Goal: Communication & Community: Answer question/provide support

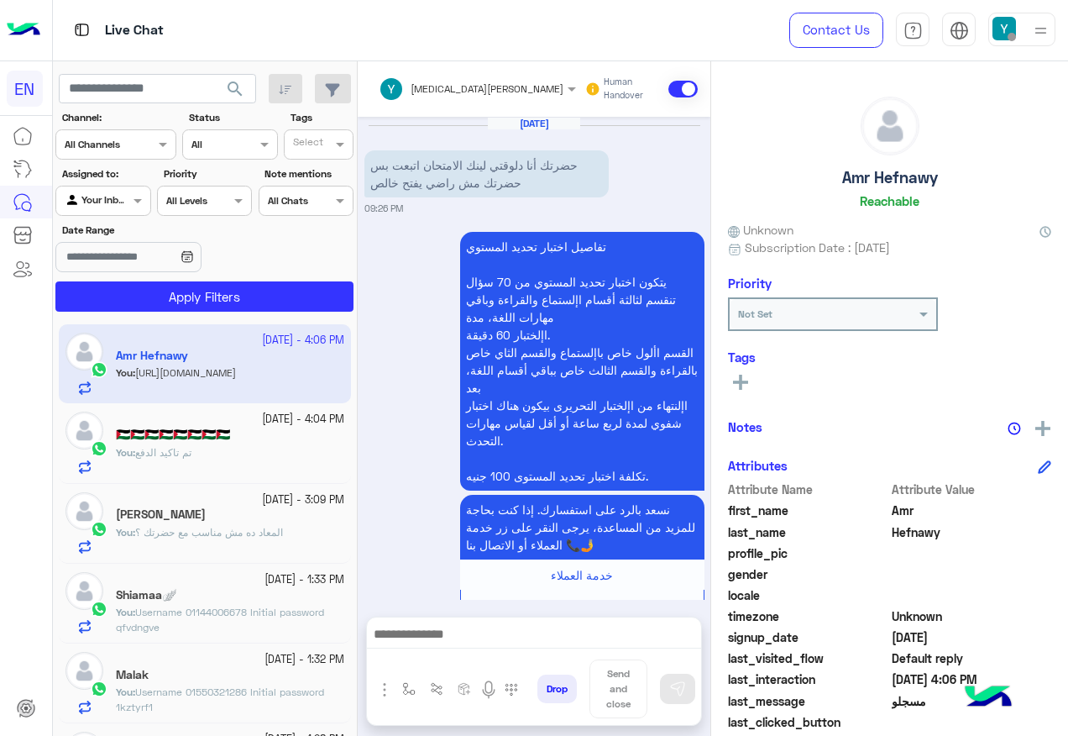
scroll to position [1007, 0]
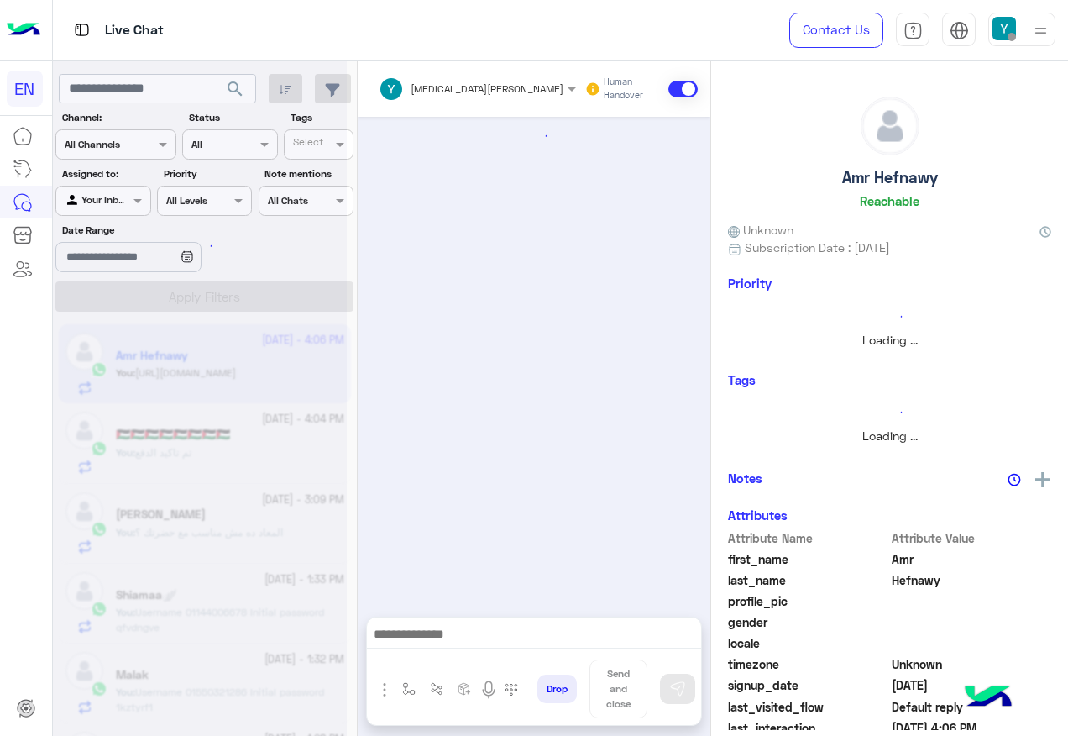
scroll to position [1007, 0]
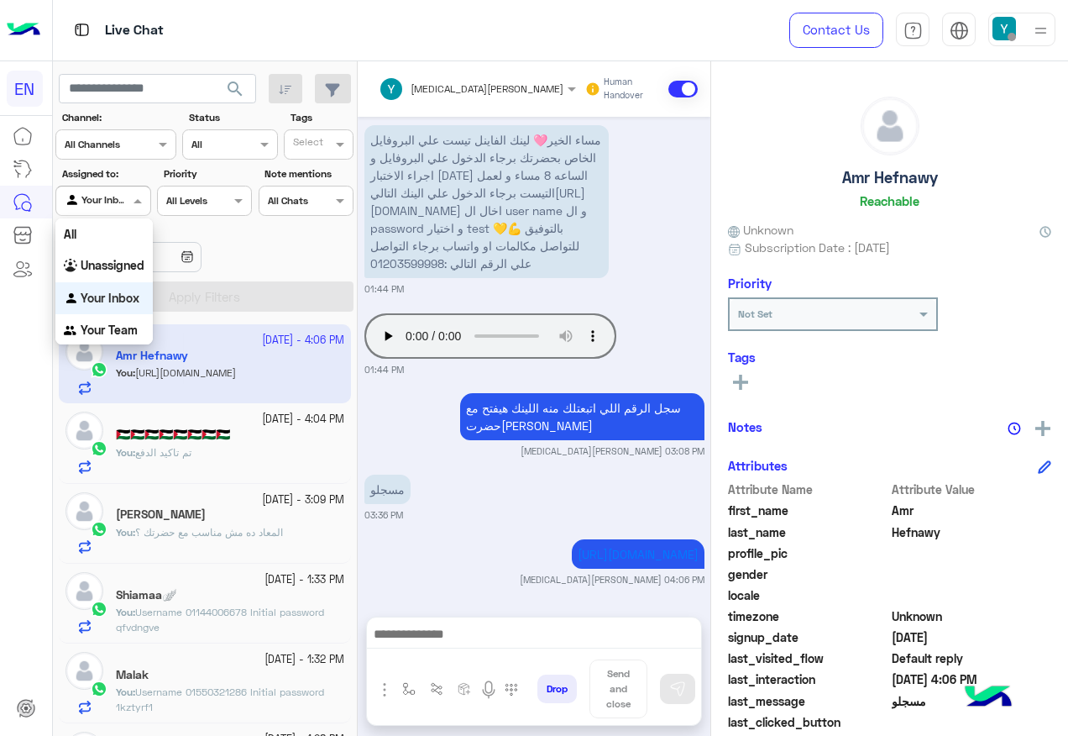
click at [85, 200] on input "text" at bounding box center [84, 199] width 39 height 15
click at [103, 339] on div "Your Team" at bounding box center [103, 330] width 97 height 33
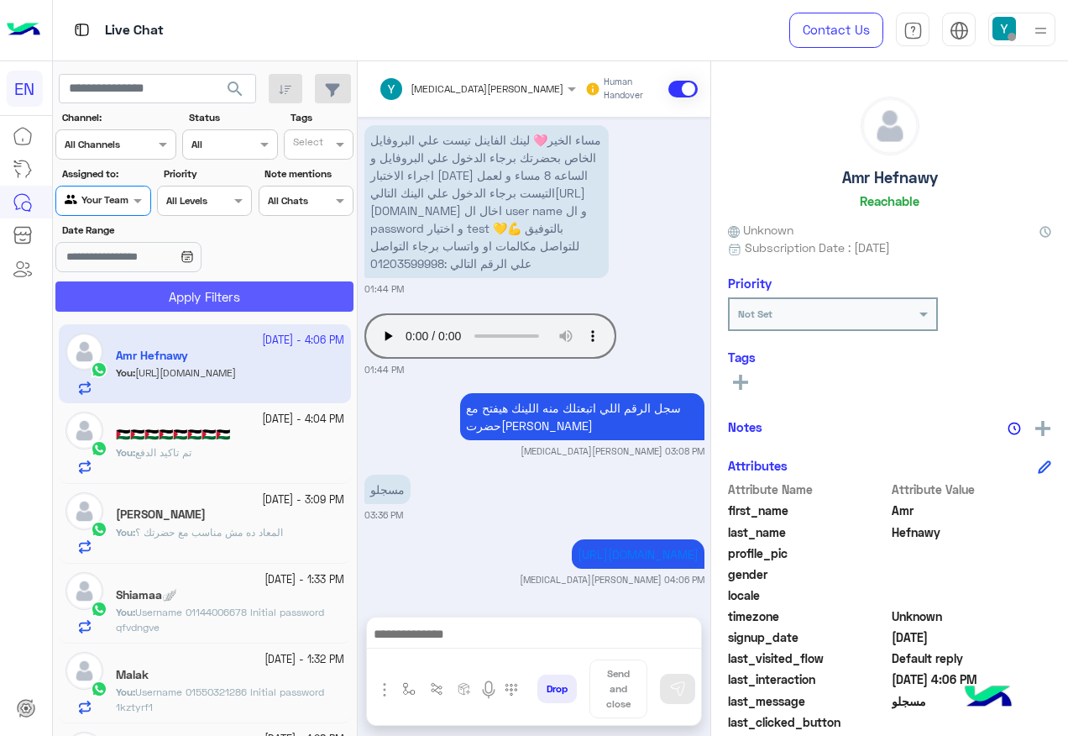
click at [126, 287] on button "Apply Filters" at bounding box center [204, 296] width 298 height 30
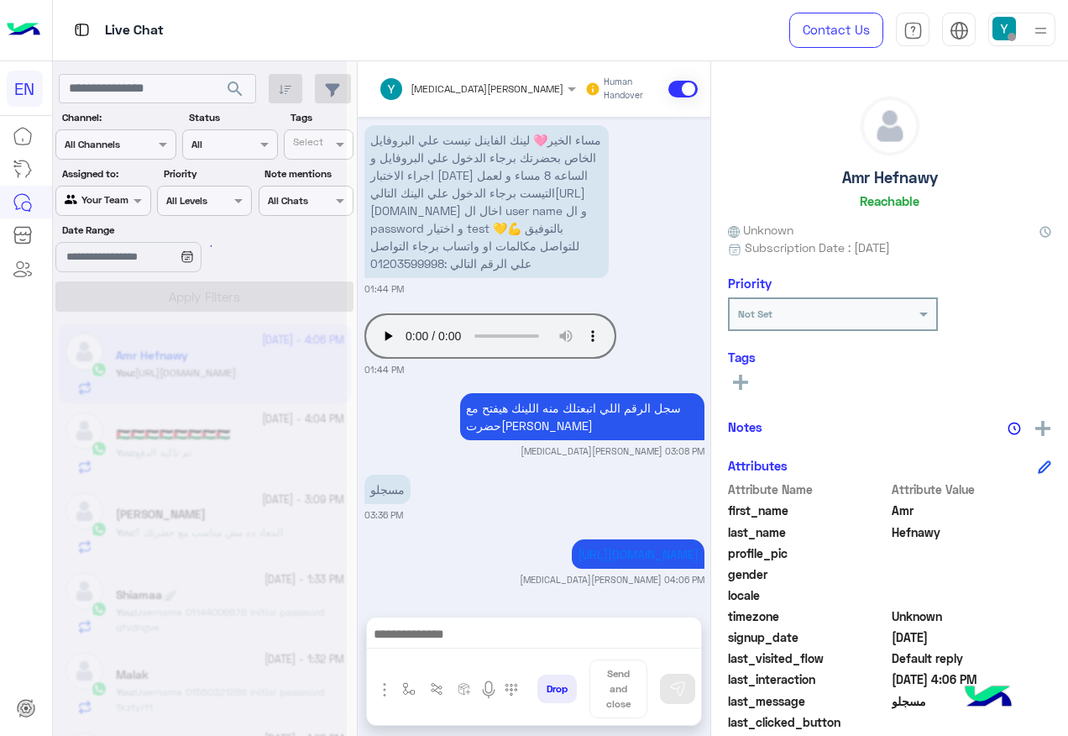
scroll to position [0, 0]
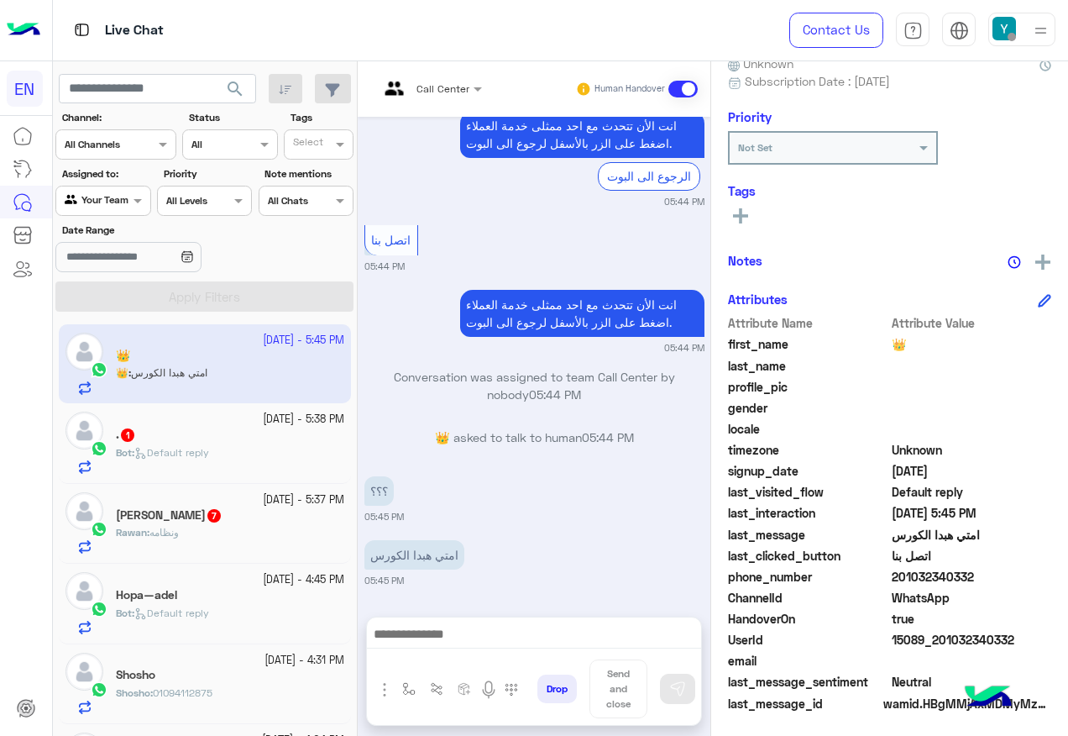
scroll to position [169, 0]
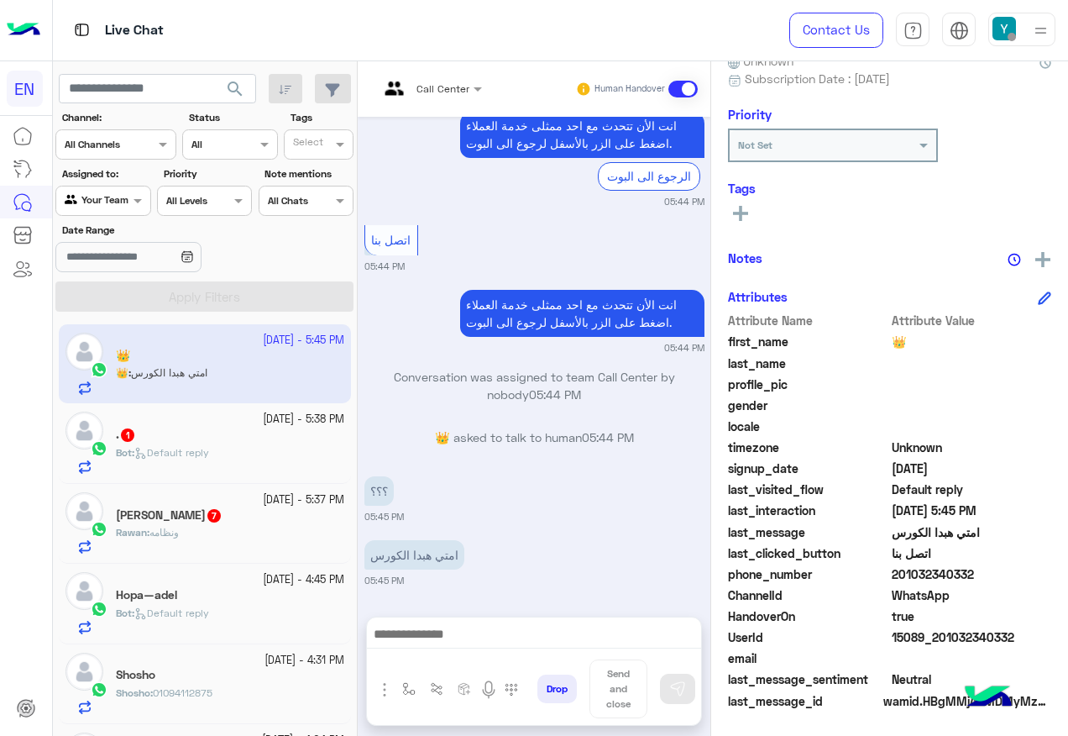
drag, startPoint x: 895, startPoint y: 569, endPoint x: 985, endPoint y: 591, distance: 92.5
click at [985, 591] on div "Attribute Name Attribute Value first_name 👑 last_name profile_pic gender locale…" at bounding box center [889, 512] width 323 height 401
copy div "01032340332 ChannelId WhatsApp"
click at [935, 579] on span "201032340332" at bounding box center [972, 574] width 160 height 18
click at [898, 569] on span "201032340332" at bounding box center [972, 574] width 160 height 18
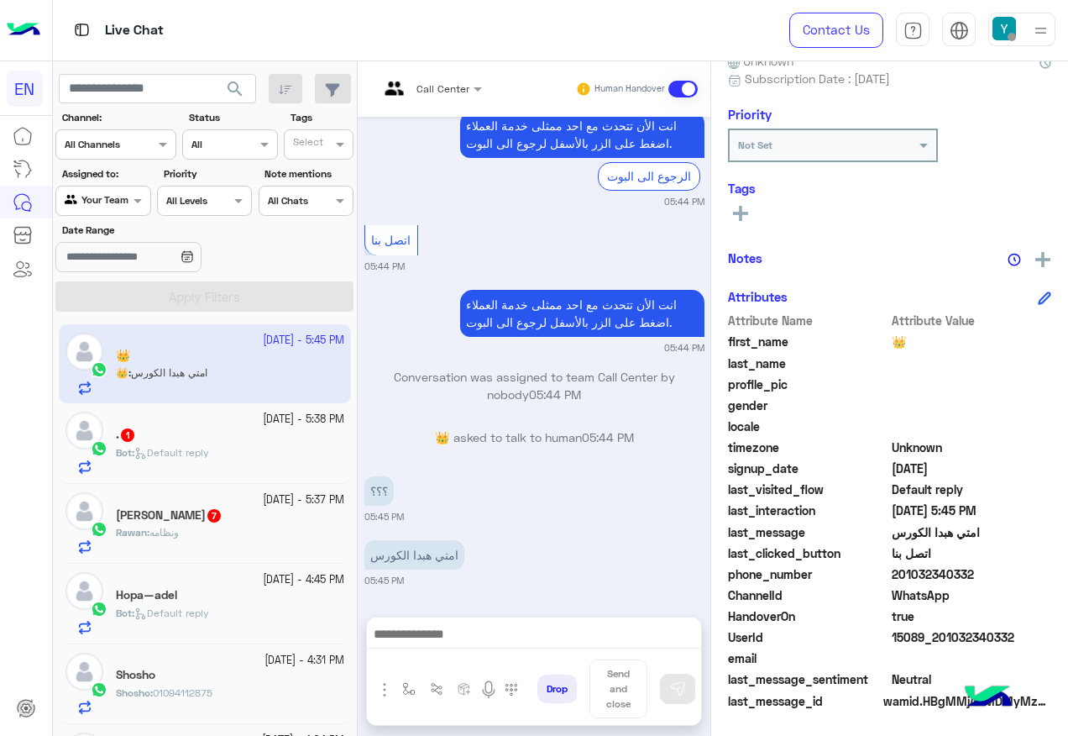
click at [885, 569] on div "phone_number [PHONE_NUMBER]" at bounding box center [889, 575] width 323 height 21
drag, startPoint x: 897, startPoint y: 575, endPoint x: 968, endPoint y: 584, distance: 71.9
click at [968, 584] on div "phone_number [PHONE_NUMBER]" at bounding box center [889, 575] width 323 height 21
copy span "01032340332"
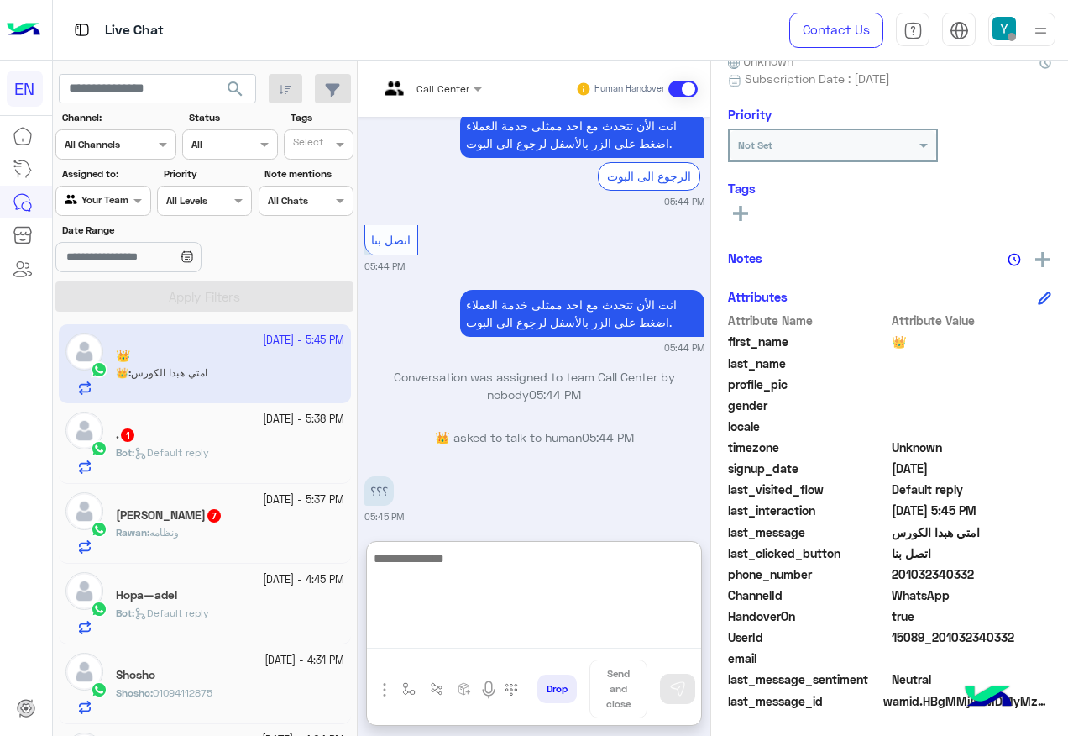
click at [487, 633] on textarea at bounding box center [534, 598] width 334 height 101
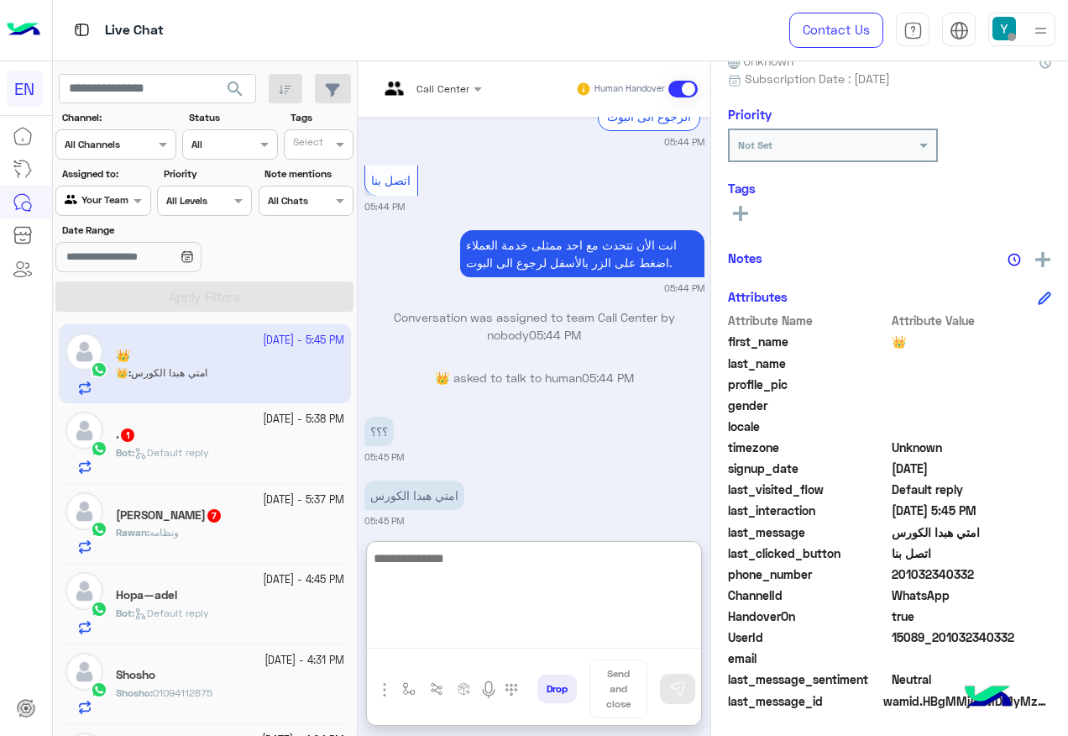
scroll to position [1276, 0]
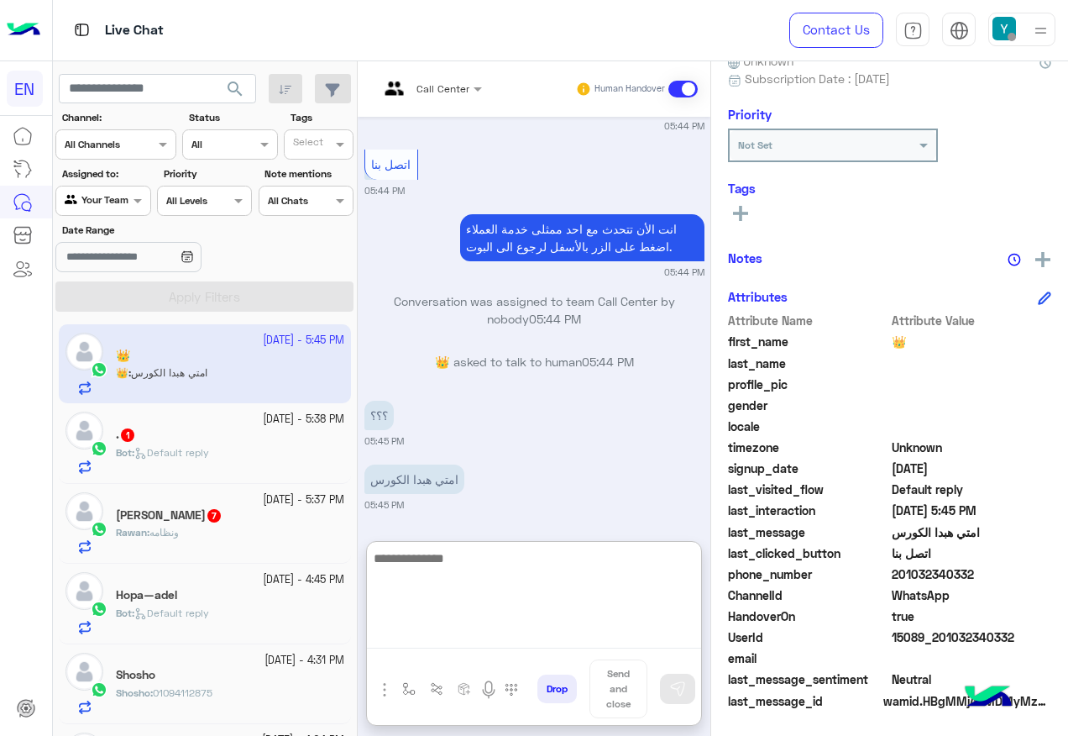
click at [501, 580] on textarea at bounding box center [534, 598] width 334 height 101
click at [503, 578] on textarea at bounding box center [534, 598] width 334 height 101
type textarea "*"
type textarea "**********"
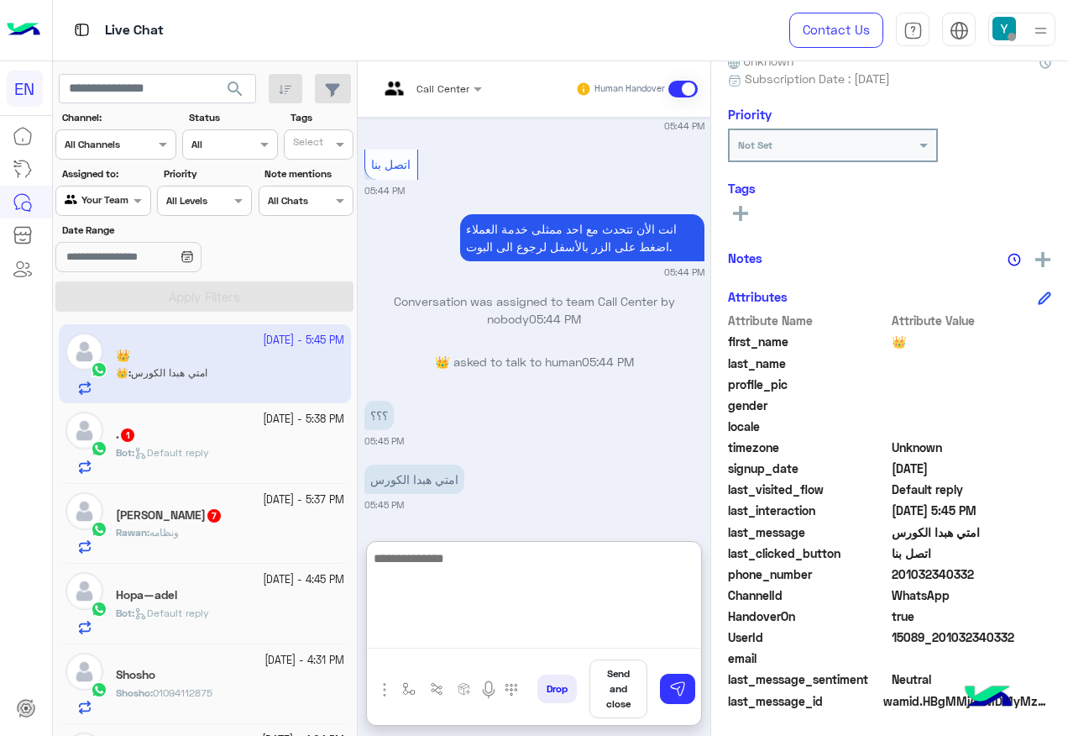
scroll to position [1341, 0]
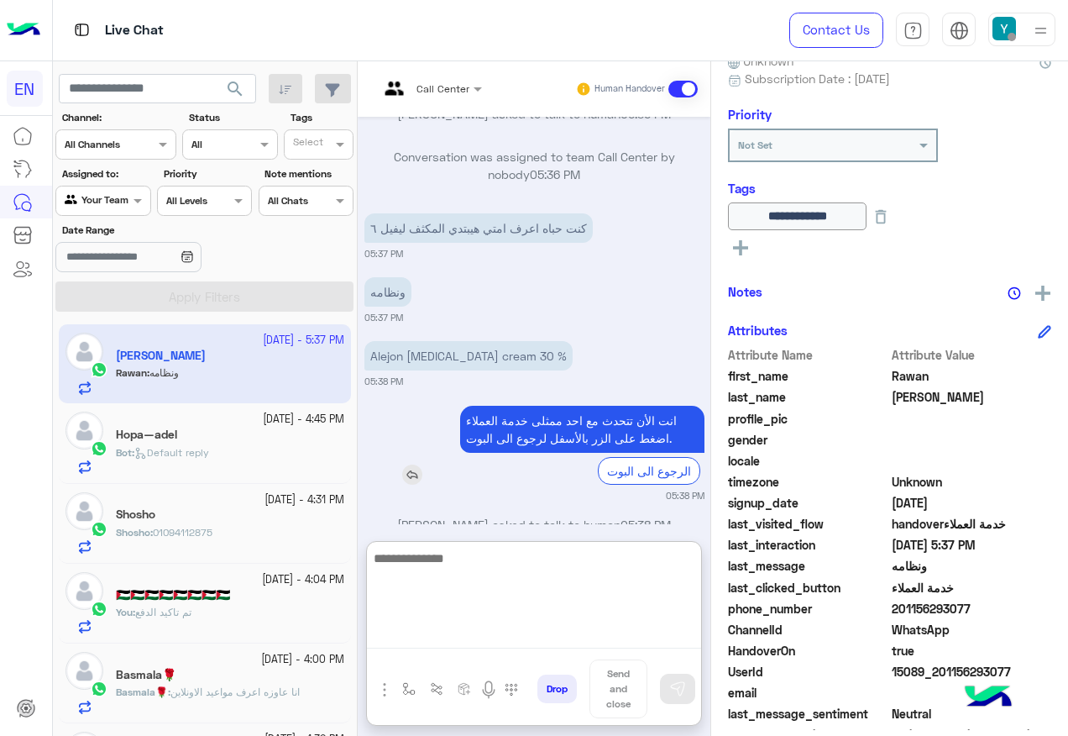
scroll to position [1718, 0]
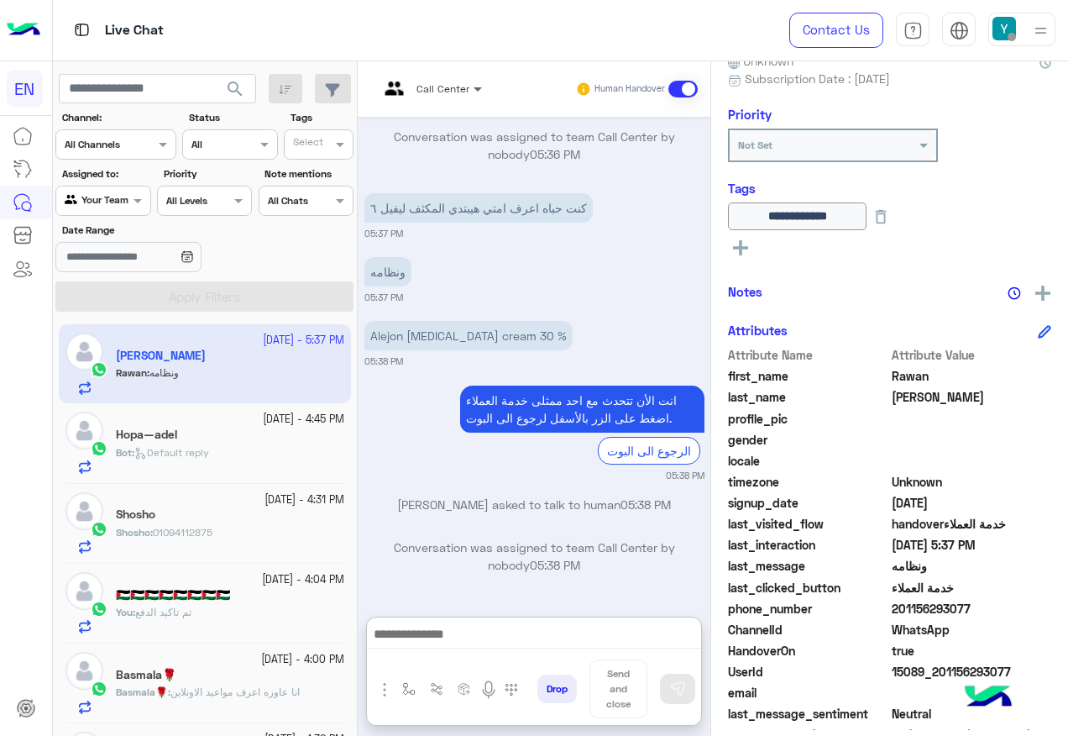
drag, startPoint x: 470, startPoint y: 85, endPoint x: 464, endPoint y: 102, distance: 17.8
click at [470, 85] on span at bounding box center [480, 89] width 21 height 18
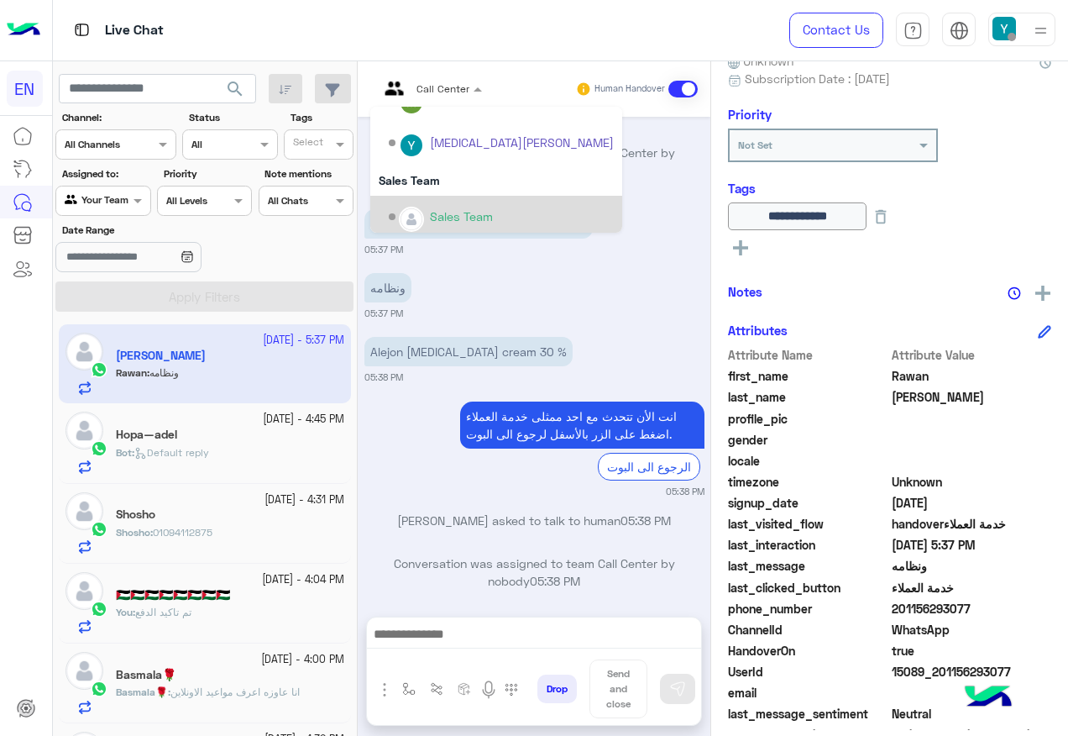
scroll to position [279, 0]
click at [458, 199] on div "Sales Team" at bounding box center [501, 211] width 225 height 29
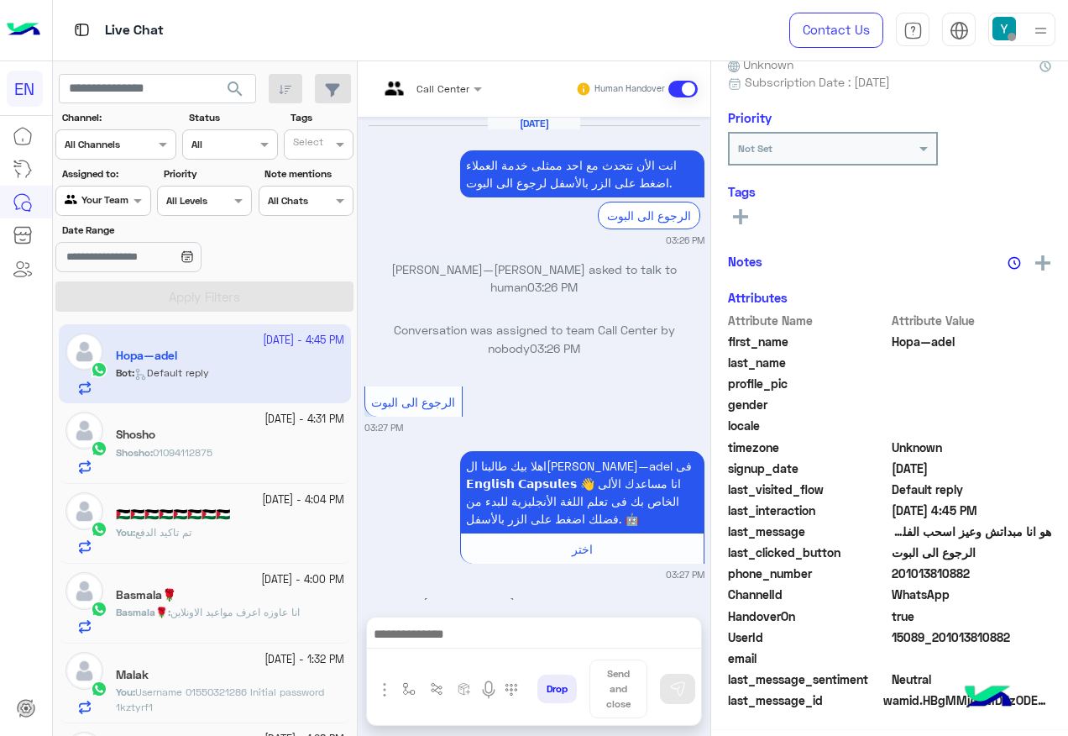
scroll to position [1152, 0]
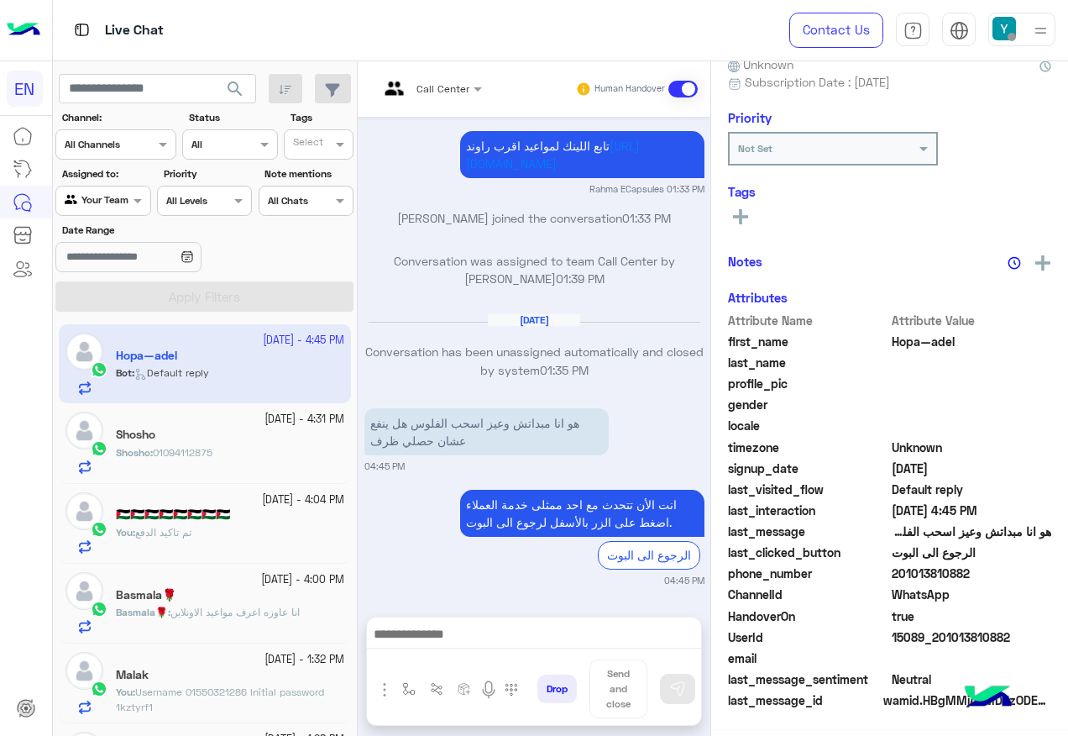
click at [212, 478] on div "[DATE] - 4:31 PM [PERSON_NAME] : 01094112875" at bounding box center [205, 443] width 292 height 80
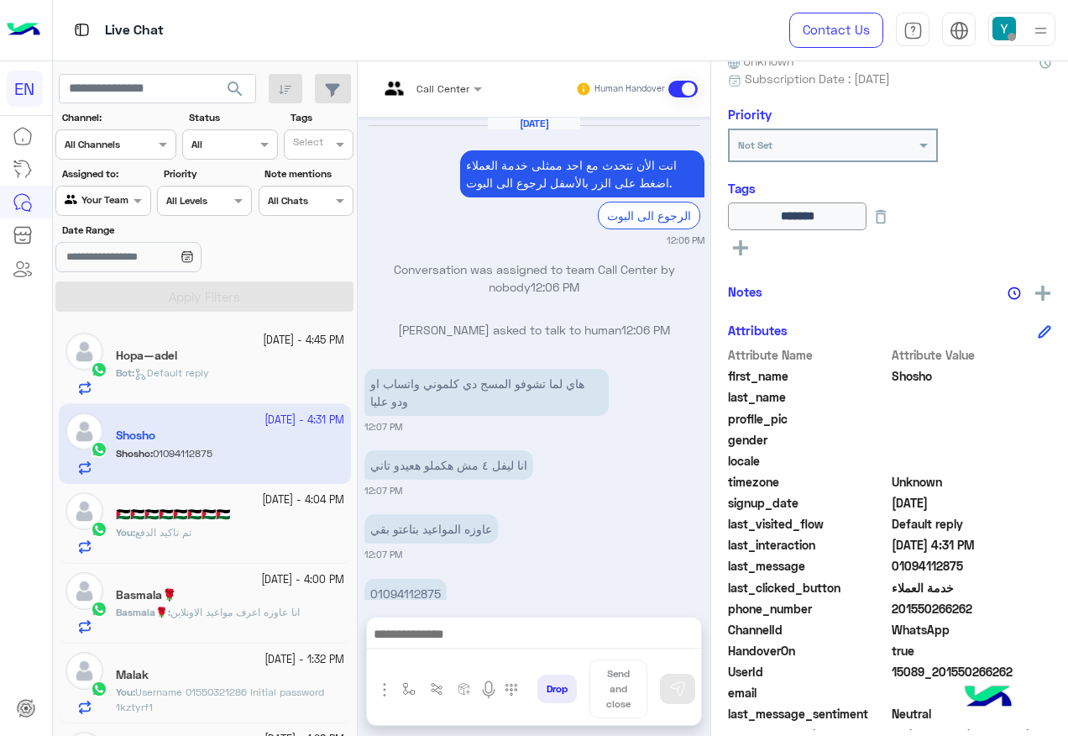
scroll to position [1094, 0]
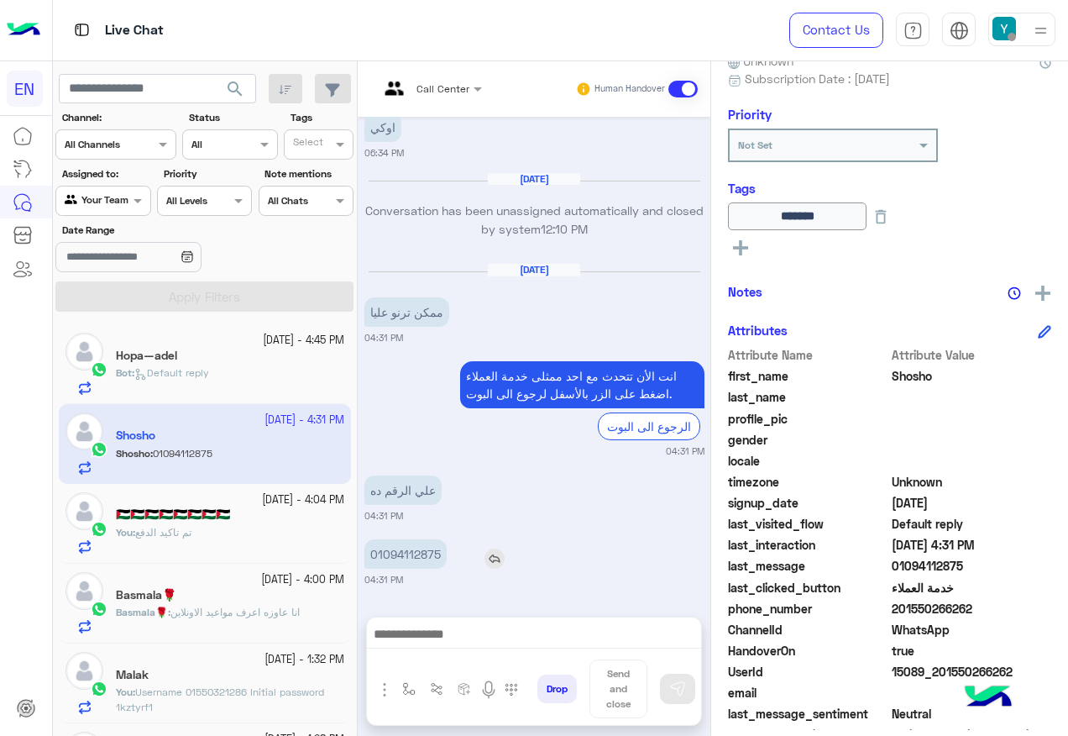
click at [393, 559] on p "01094112875" at bounding box center [406, 553] width 82 height 29
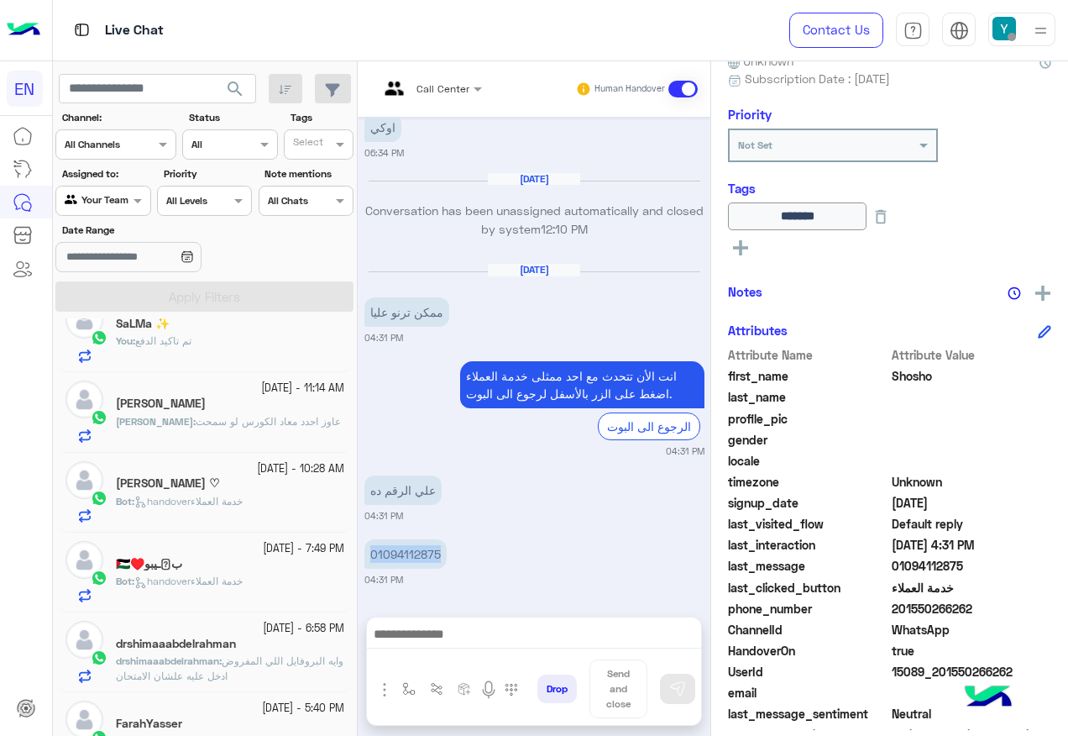
scroll to position [672, 0]
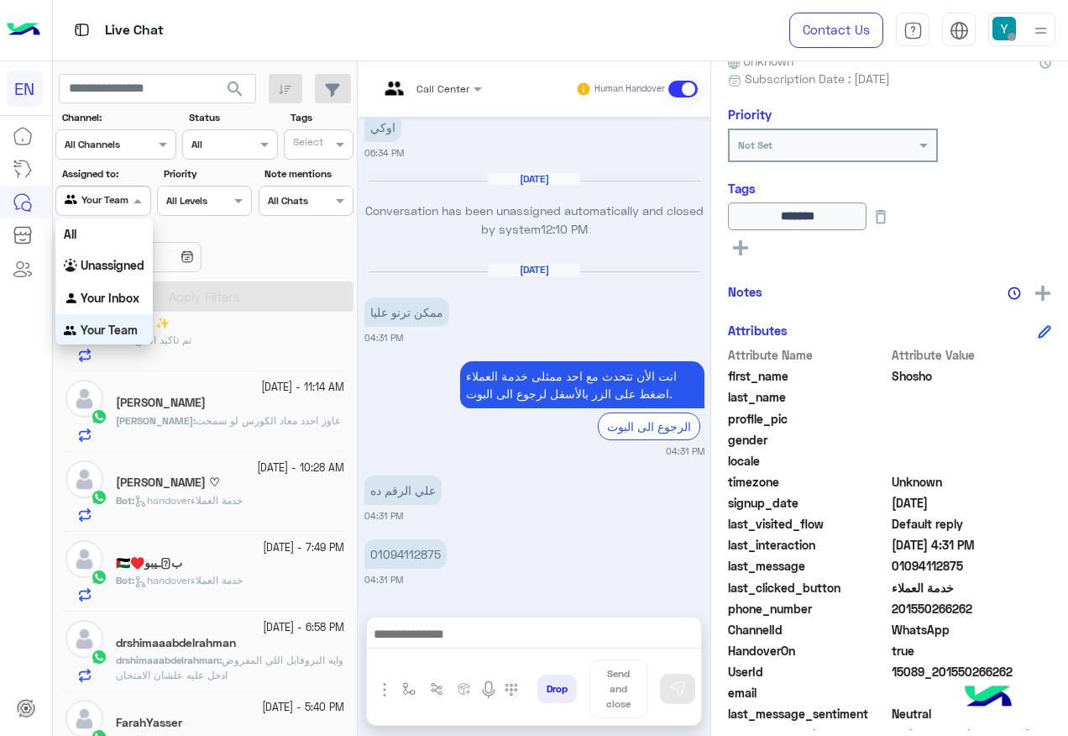
click at [123, 213] on div "Agent Filter Your Team" at bounding box center [102, 201] width 95 height 30
click at [133, 273] on div "Unassigned" at bounding box center [103, 265] width 97 height 33
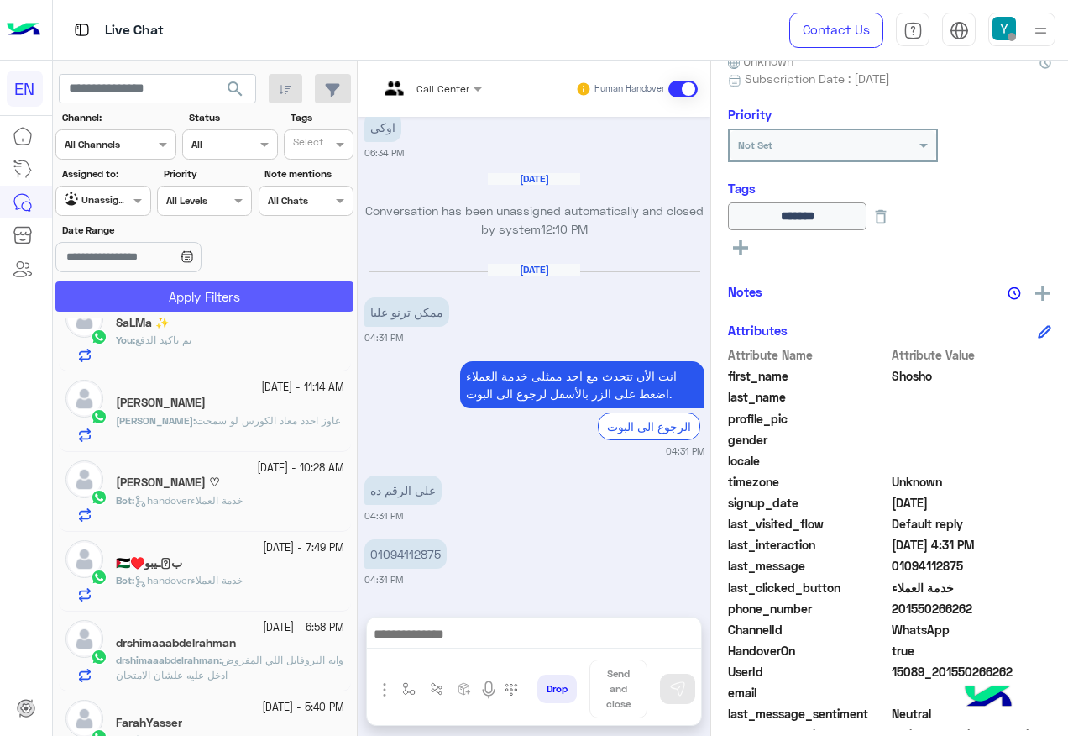
click at [171, 306] on button "Apply Filters" at bounding box center [204, 296] width 298 height 30
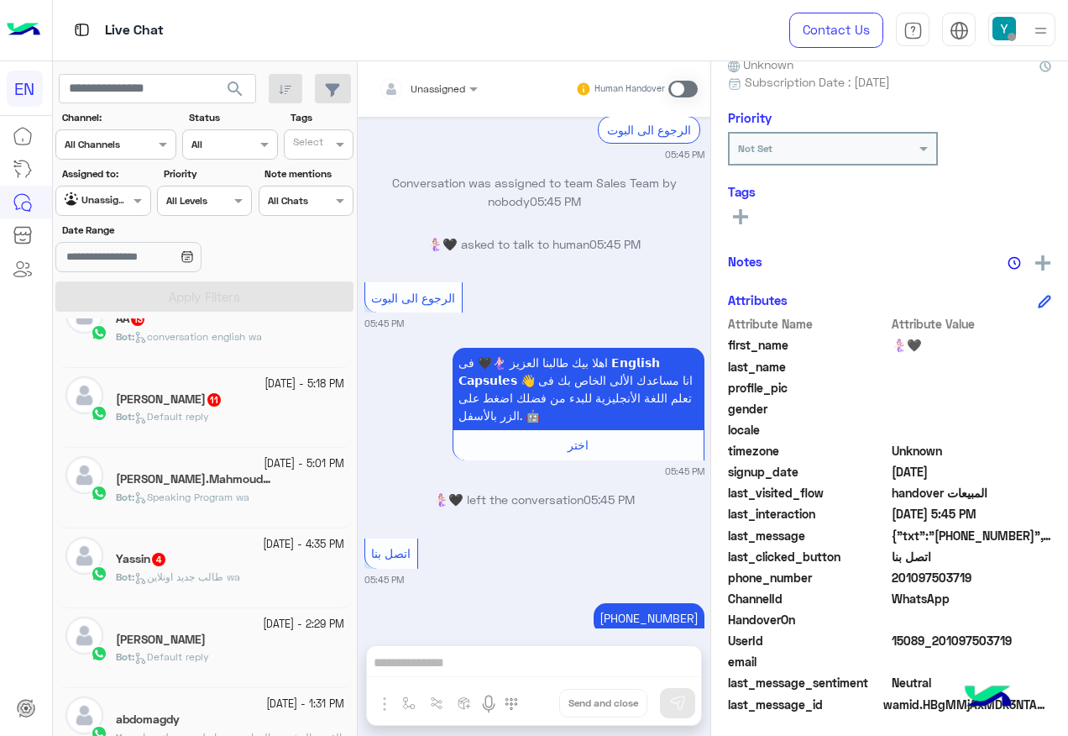
scroll to position [252, 0]
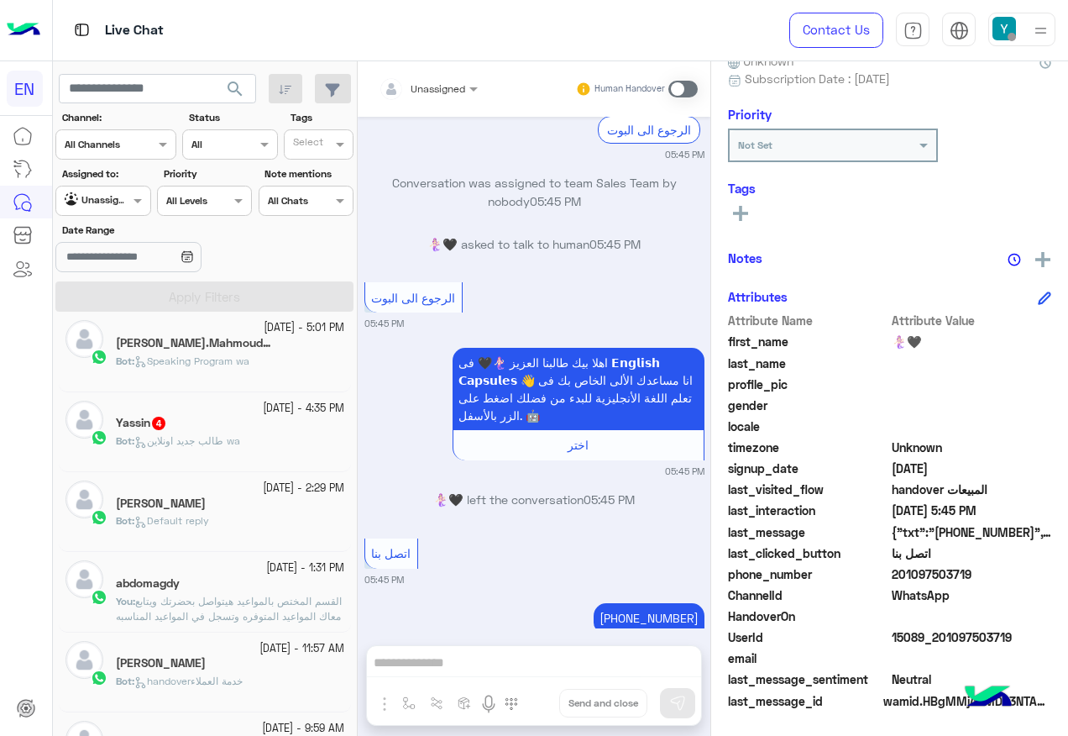
click at [211, 431] on div "Yassin 4" at bounding box center [230, 425] width 228 height 18
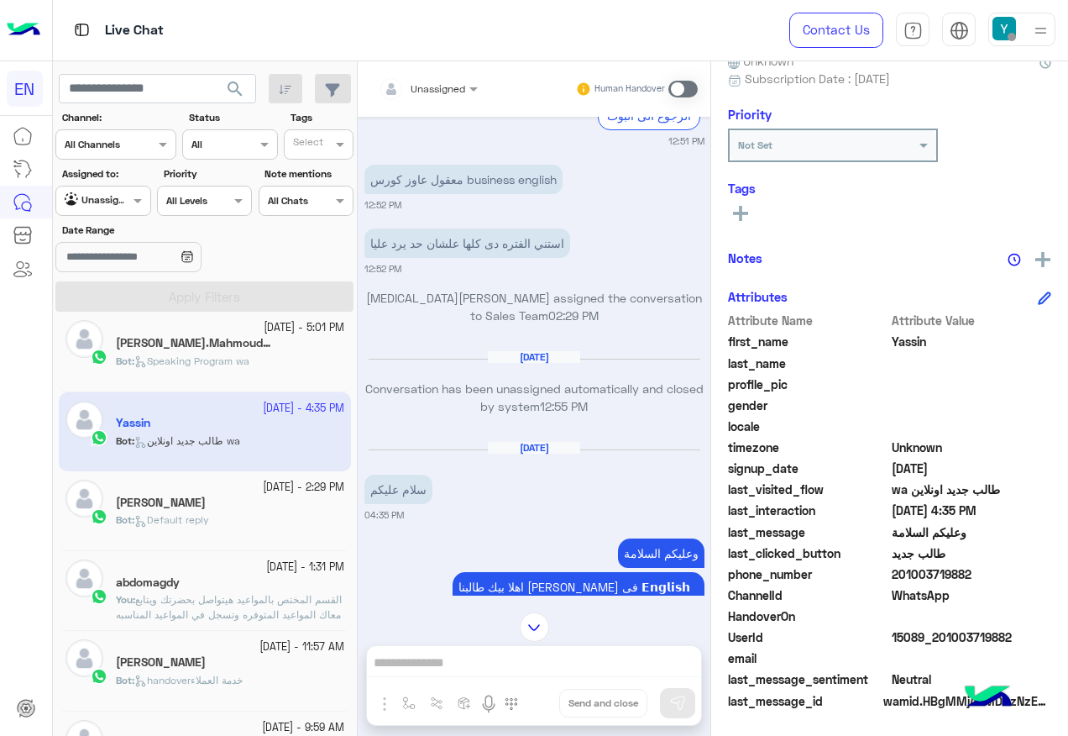
click at [141, 356] on icon at bounding box center [140, 361] width 13 height 13
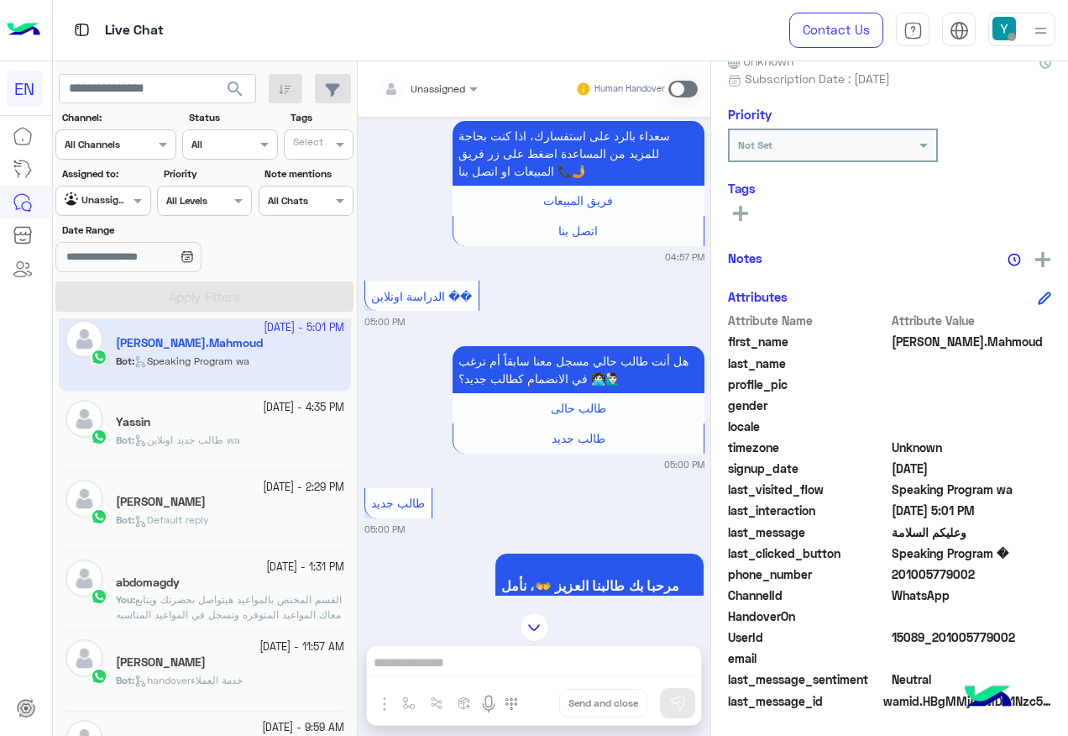
click at [443, 112] on div "Unassigned Human Handover" at bounding box center [534, 88] width 353 height 55
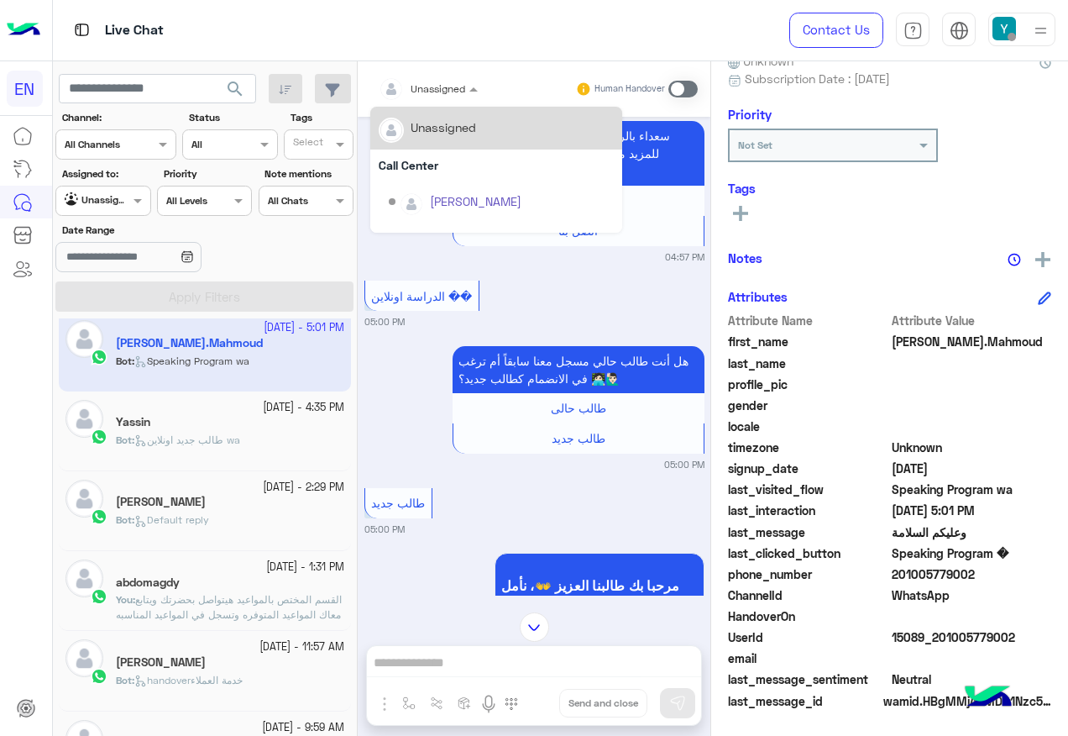
click at [442, 94] on span "Unassigned" at bounding box center [438, 88] width 55 height 13
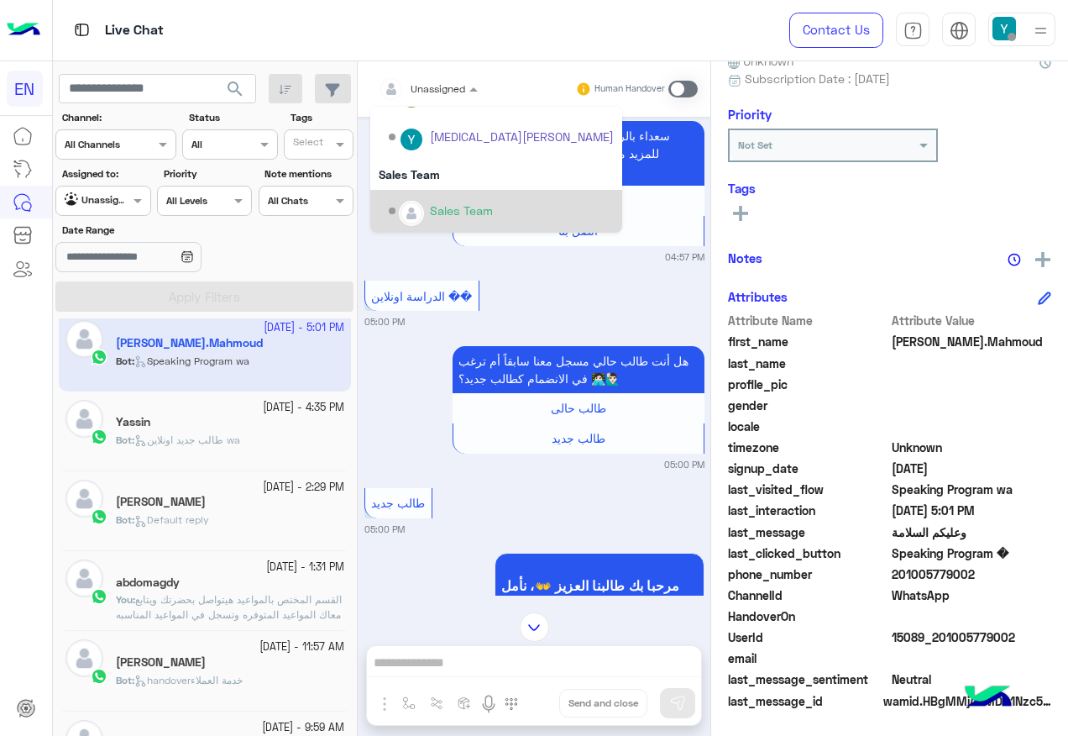
click at [440, 203] on div "Sales Team" at bounding box center [461, 211] width 63 height 18
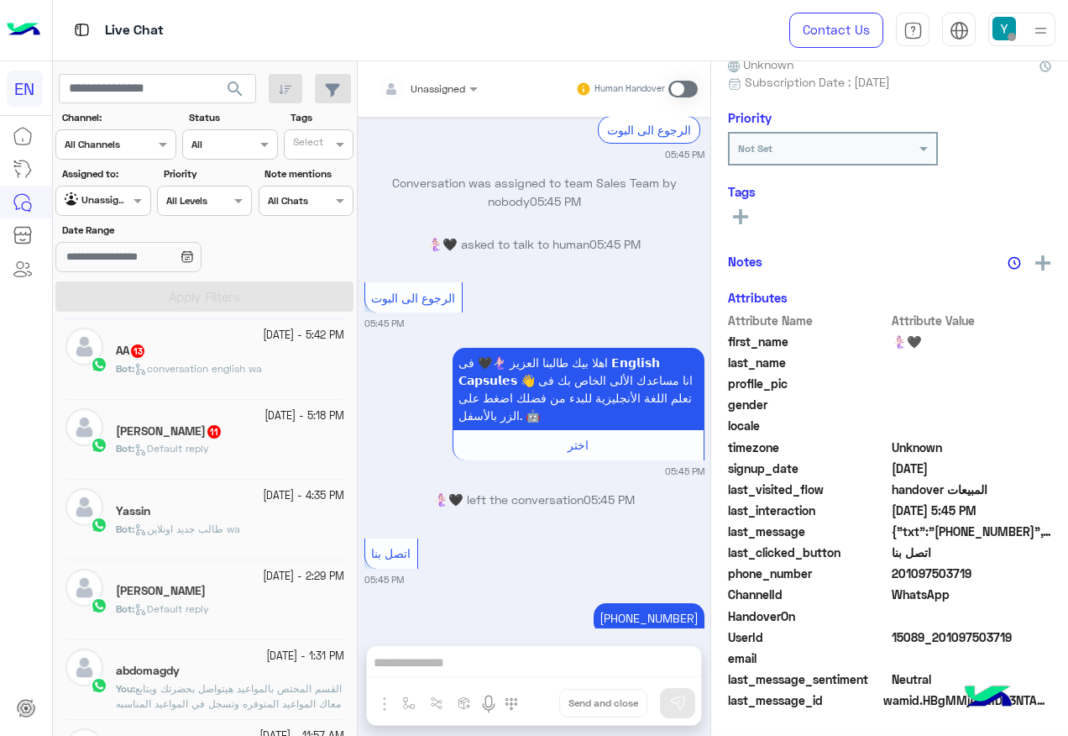
click at [228, 424] on div "Abeer Karem 11" at bounding box center [230, 433] width 228 height 18
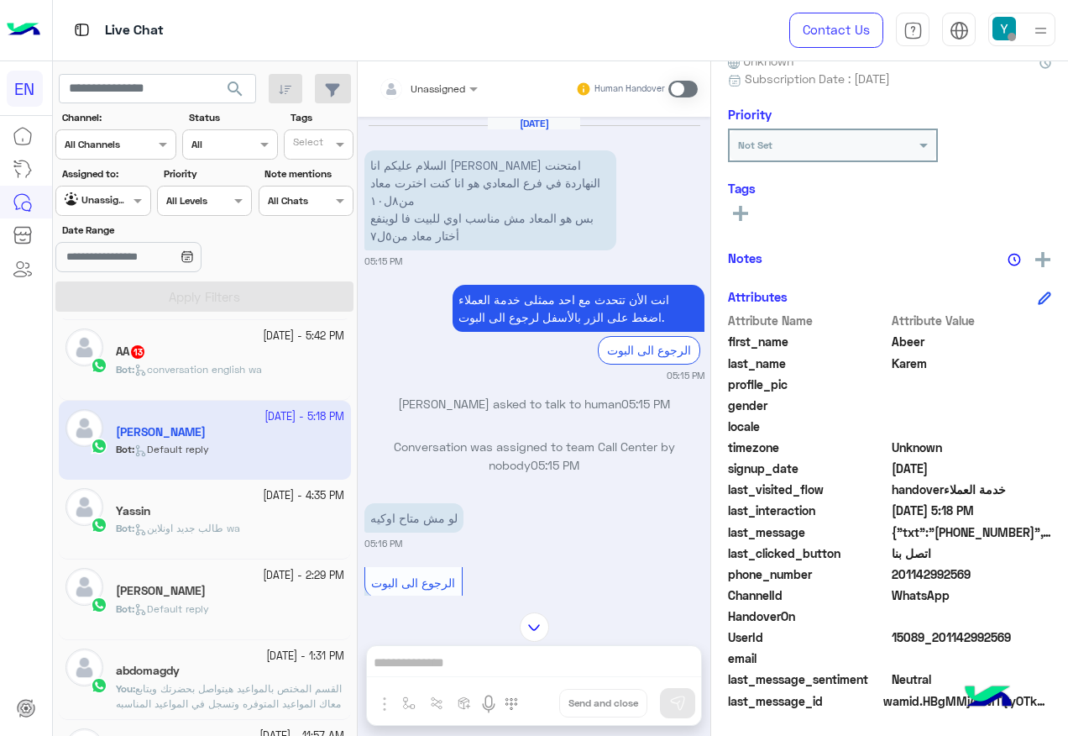
click at [291, 336] on small "[DATE] - 5:42 PM" at bounding box center [303, 336] width 81 height 16
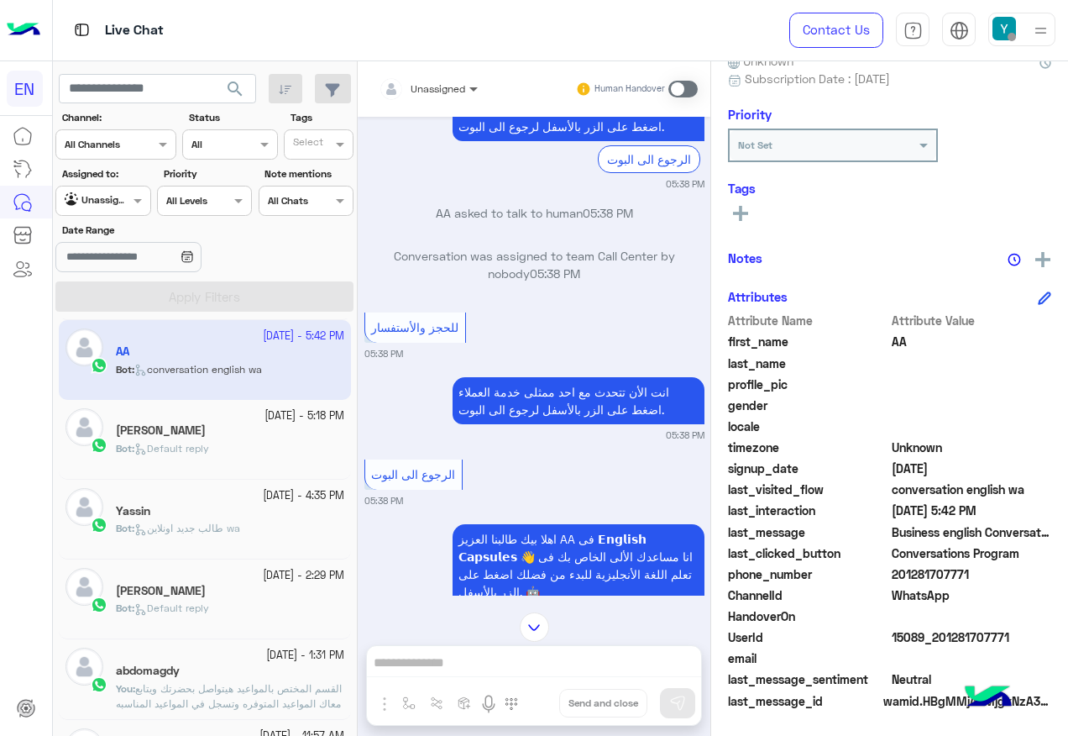
click at [465, 89] on span at bounding box center [475, 89] width 21 height 18
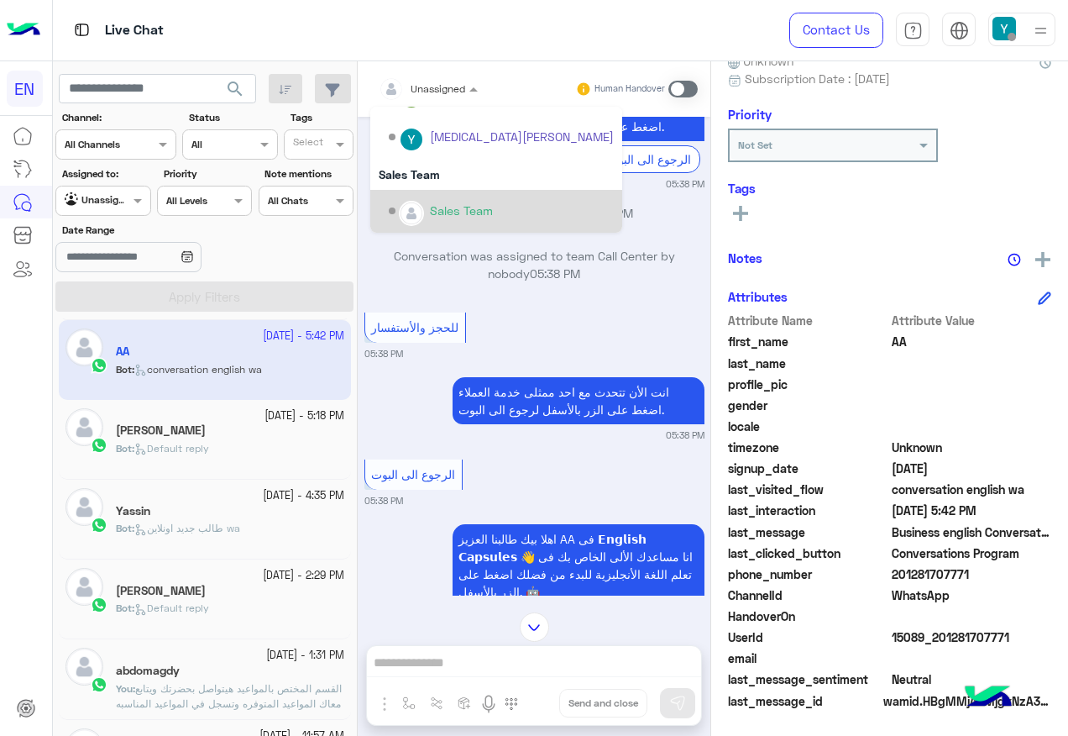
click at [489, 209] on div "Sales Team" at bounding box center [461, 211] width 63 height 18
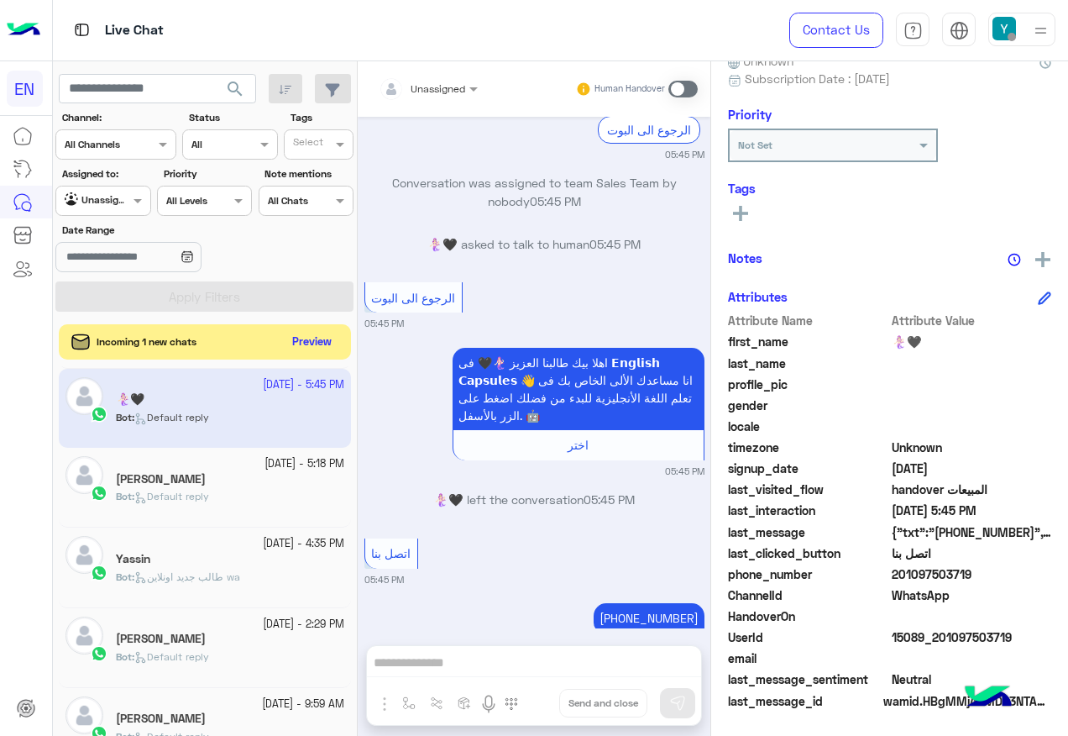
click at [294, 338] on button "Preview" at bounding box center [312, 342] width 52 height 23
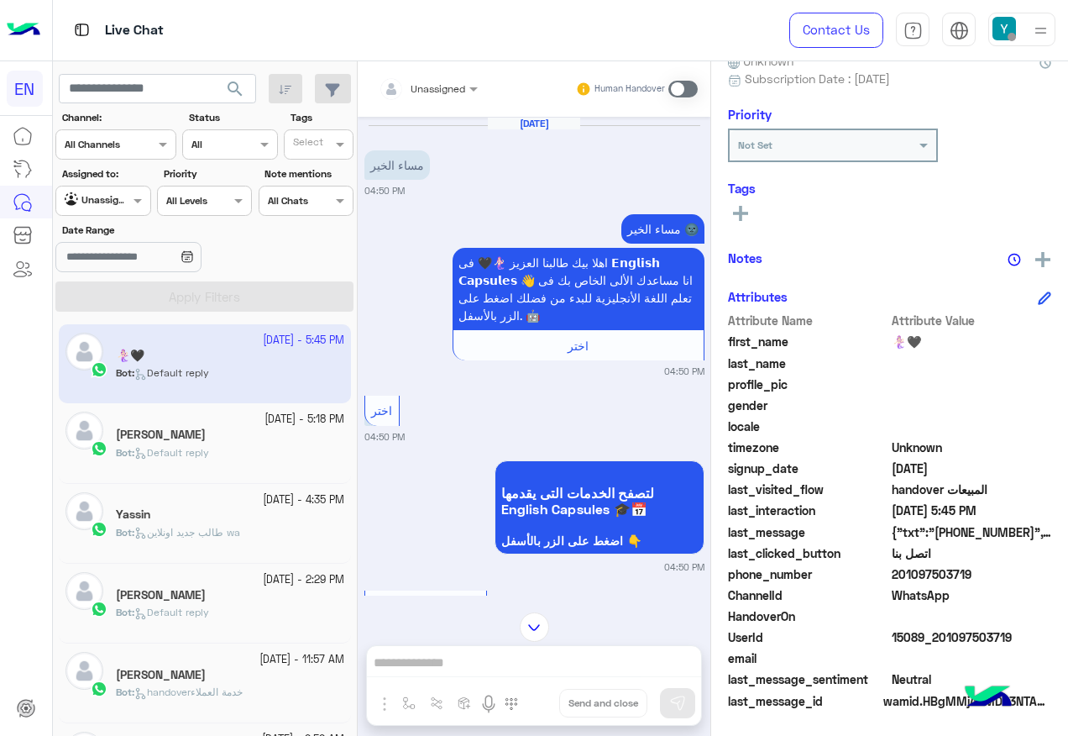
scroll to position [468, 0]
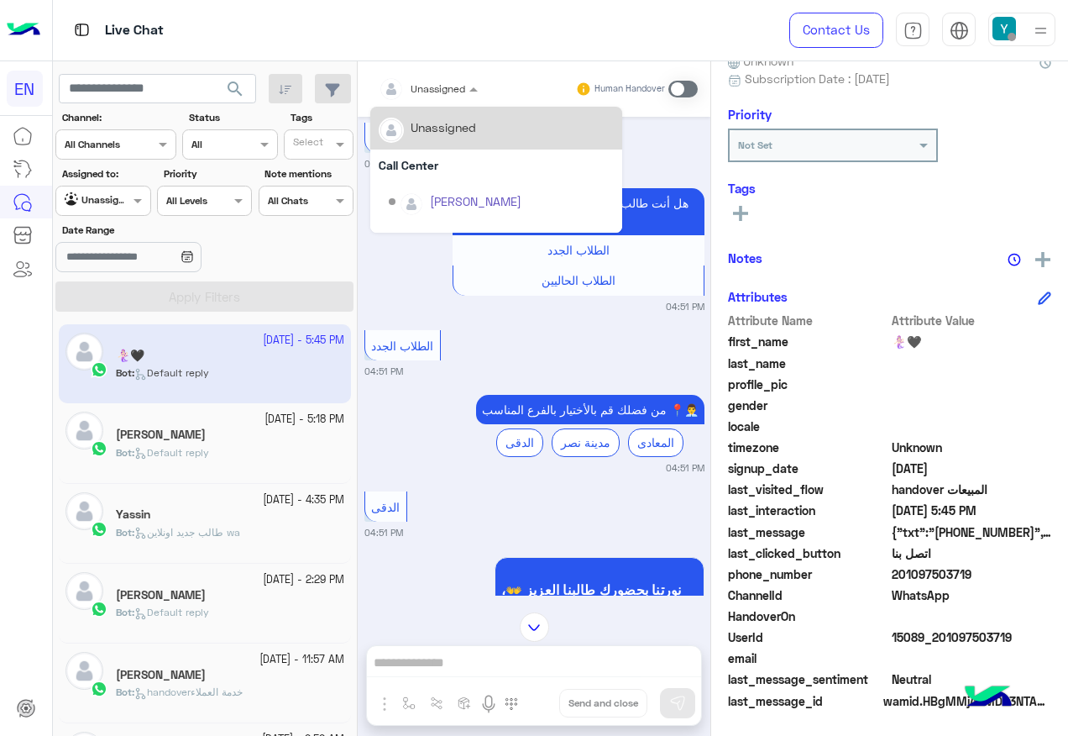
click at [457, 75] on div "Unassigned" at bounding box center [422, 89] width 87 height 34
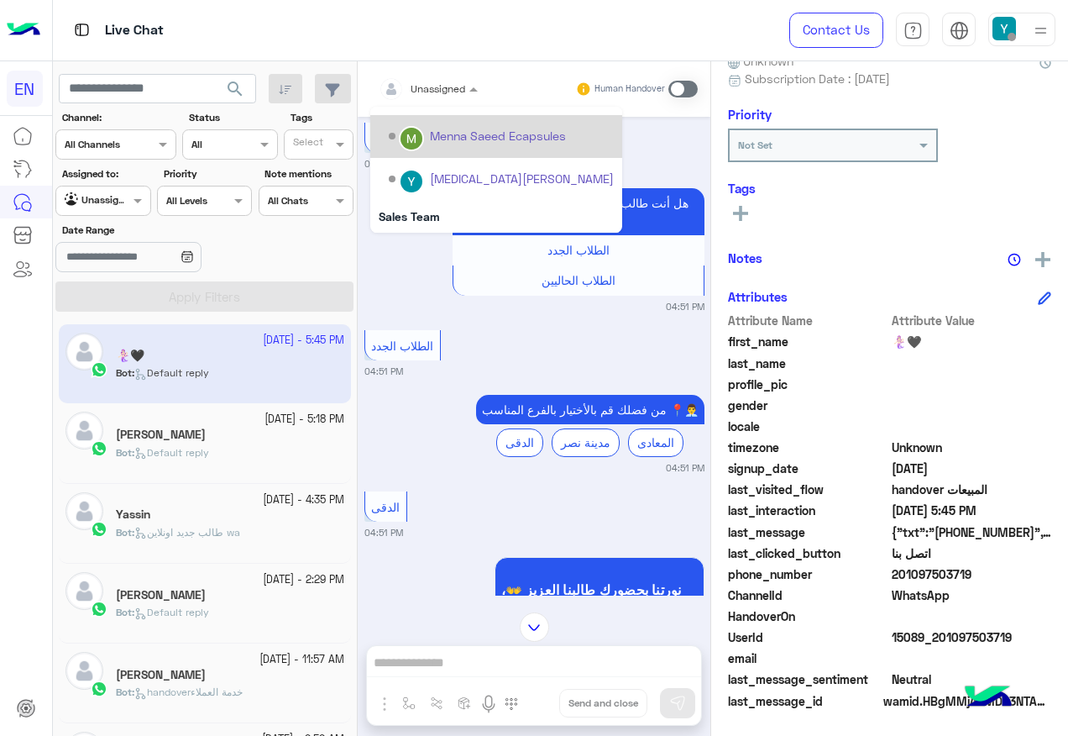
scroll to position [279, 0]
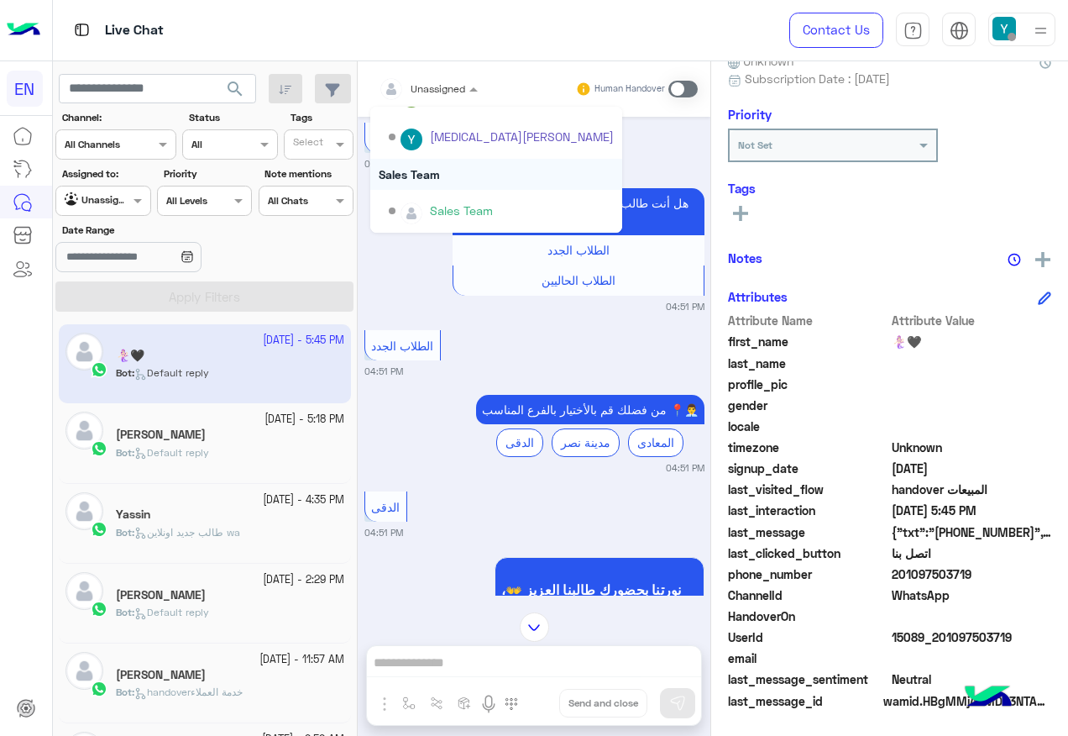
click at [471, 172] on div "Sales Team" at bounding box center [496, 174] width 252 height 31
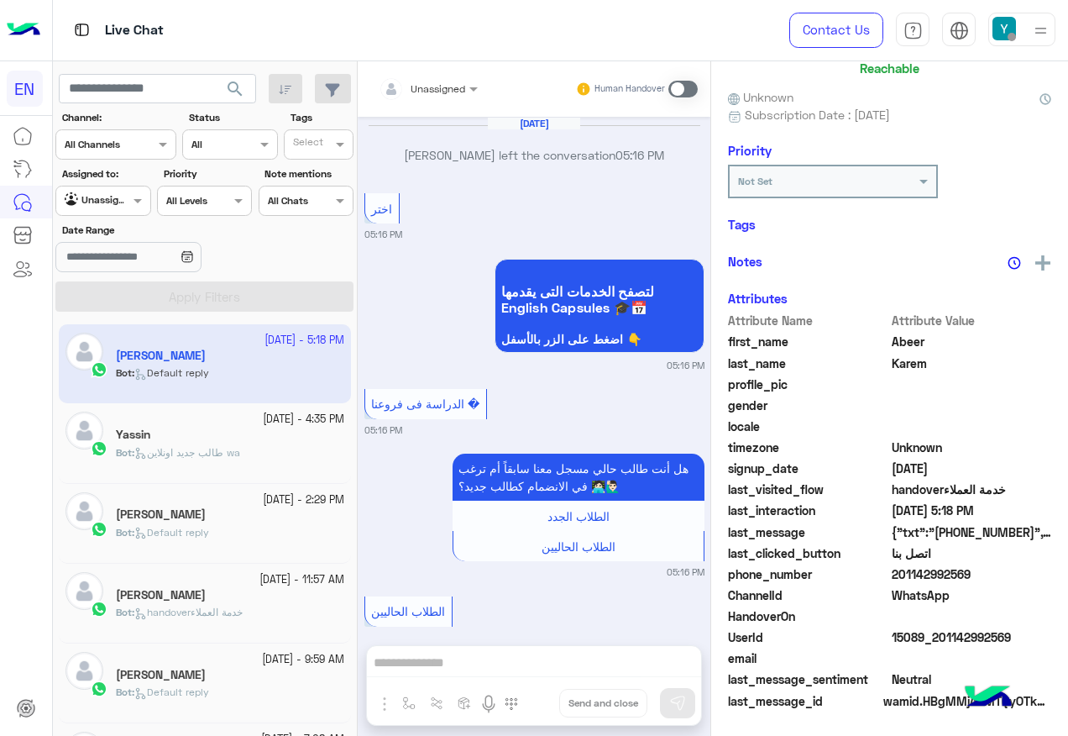
scroll to position [165, 0]
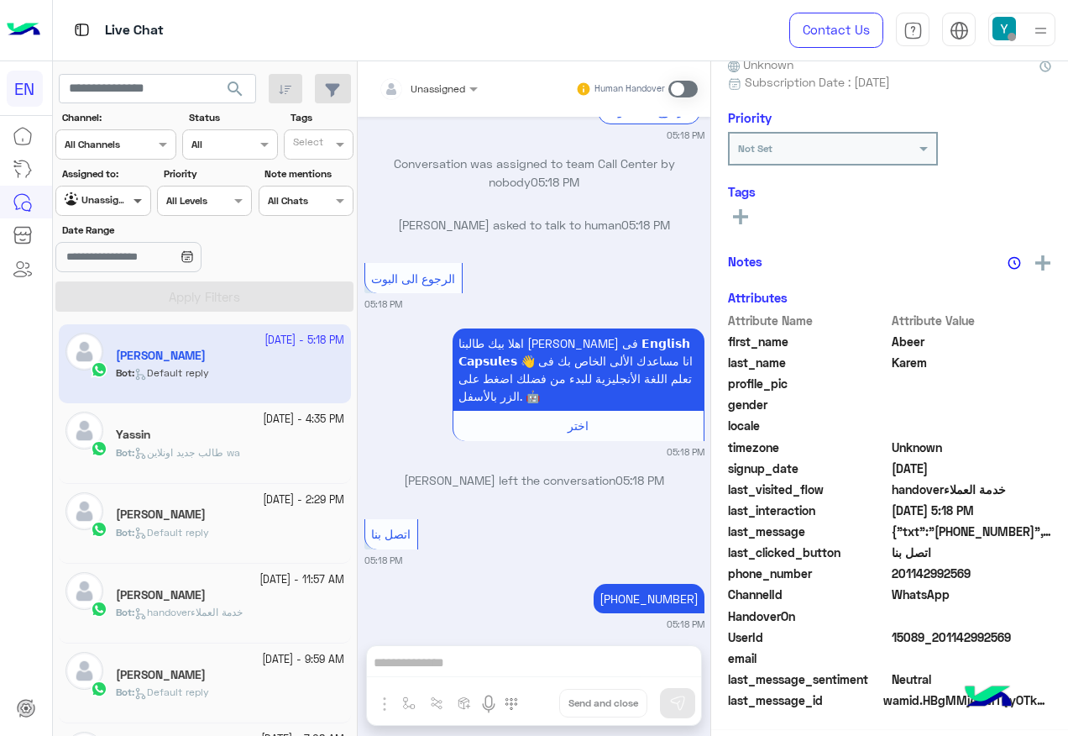
click at [130, 204] on span at bounding box center [139, 201] width 21 height 18
click at [116, 332] on b "Your Team" at bounding box center [109, 330] width 57 height 14
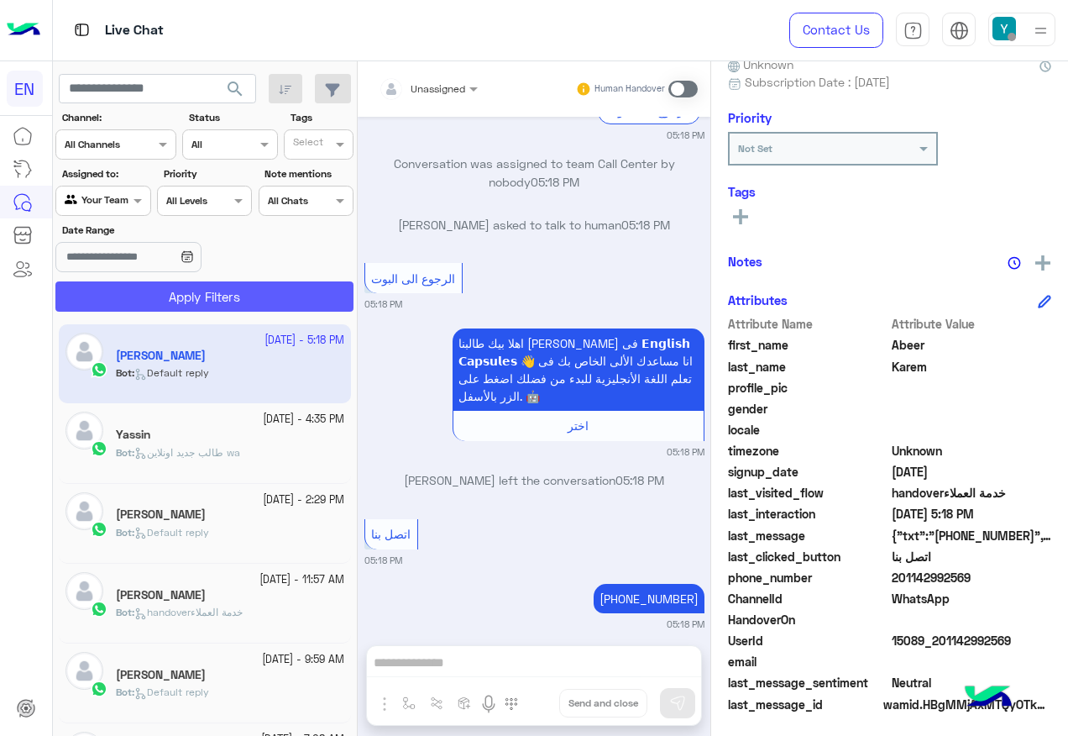
click at [127, 298] on button "Apply Filters" at bounding box center [204, 296] width 298 height 30
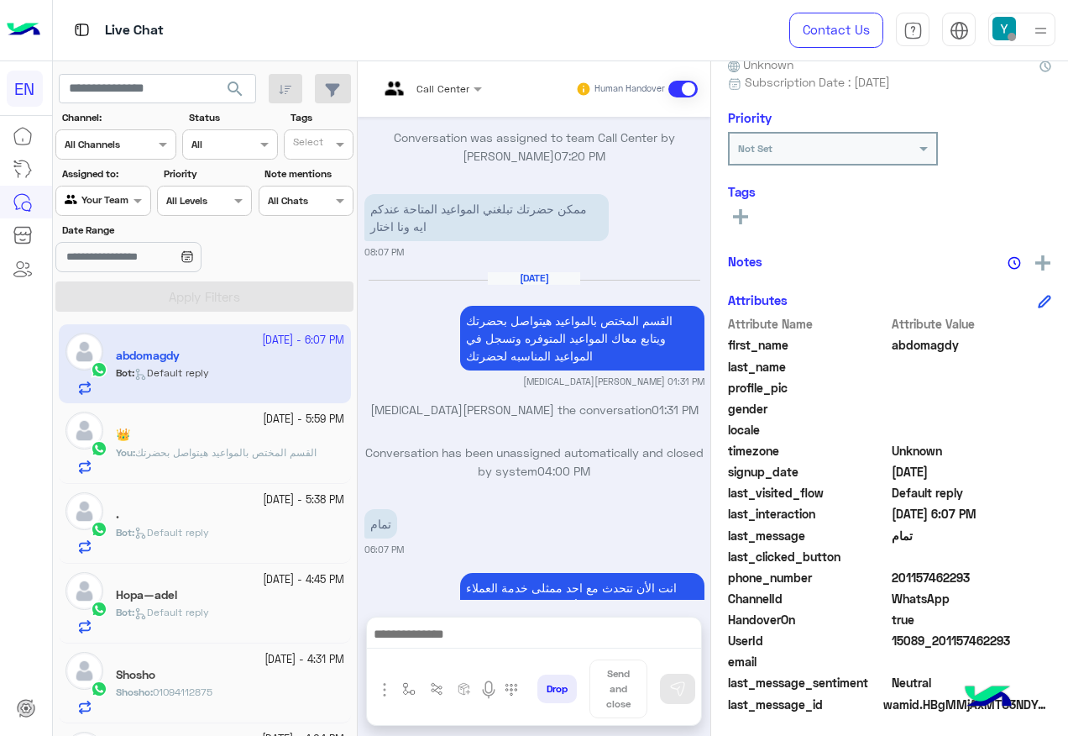
scroll to position [169, 0]
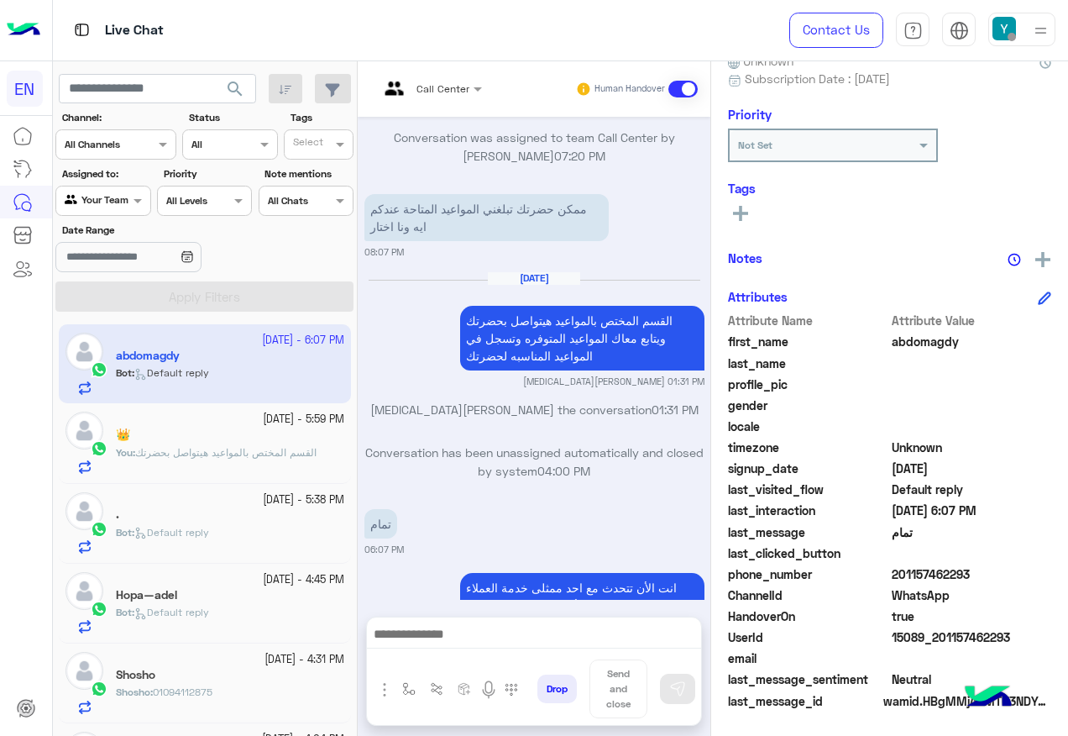
click at [116, 211] on div "Agent Filter Your Team" at bounding box center [102, 201] width 95 height 30
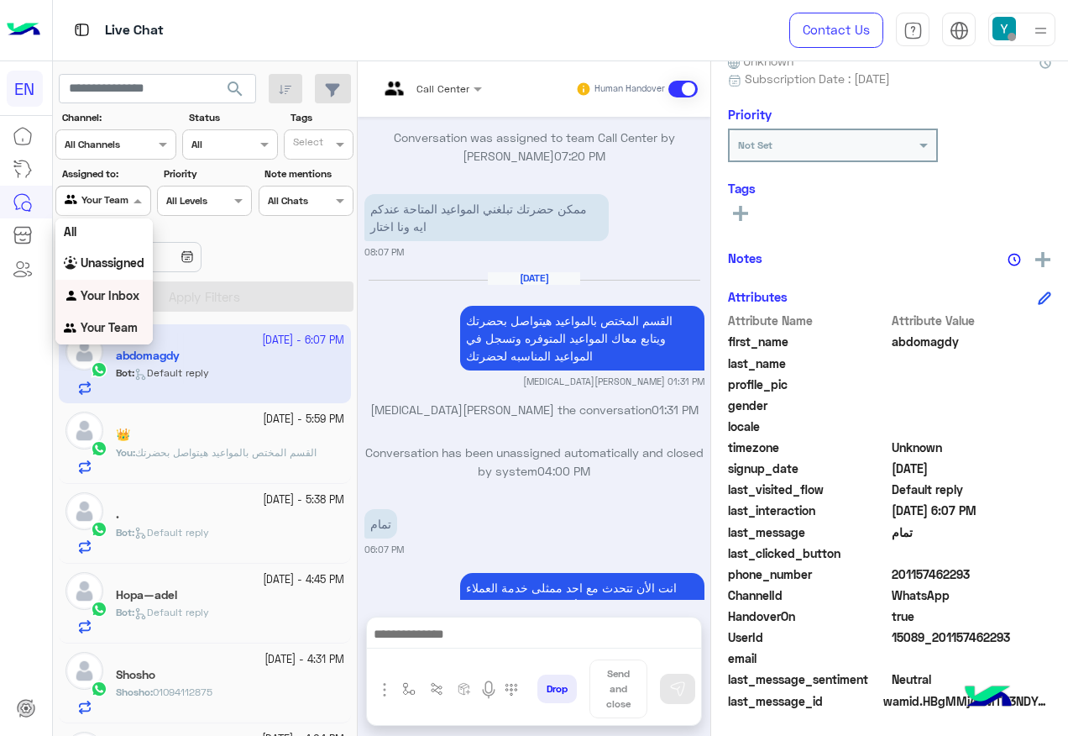
click at [135, 288] on b "Your Inbox" at bounding box center [110, 295] width 59 height 14
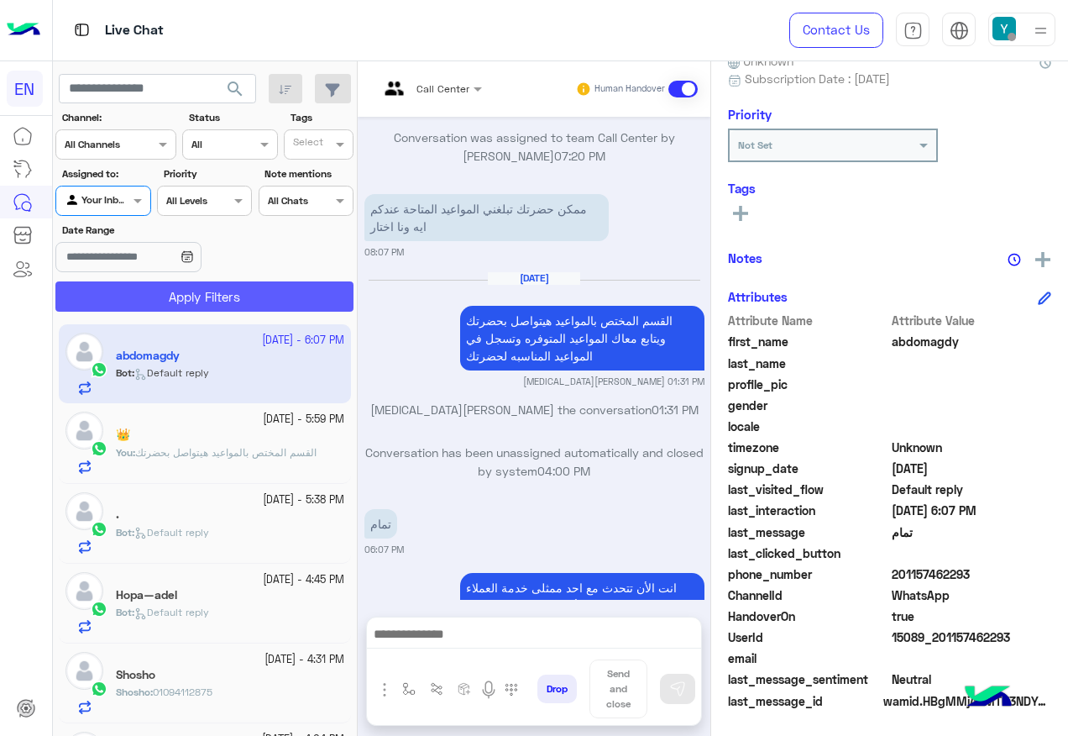
click at [136, 287] on button "Apply Filters" at bounding box center [204, 296] width 298 height 30
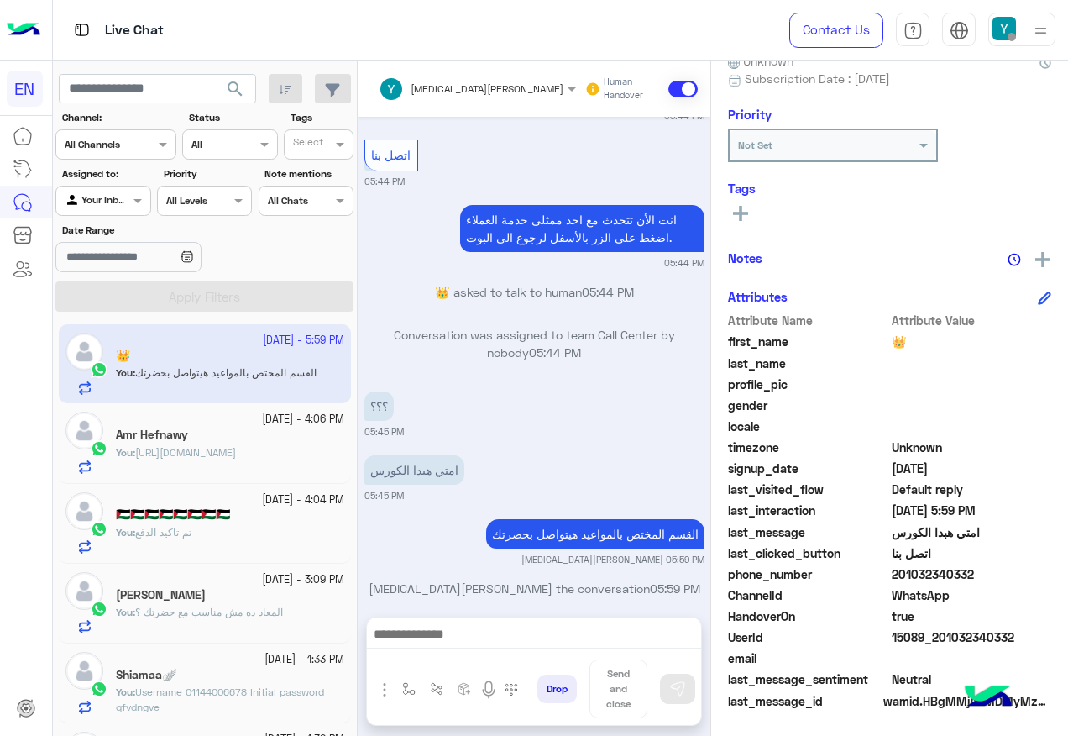
scroll to position [1015, 0]
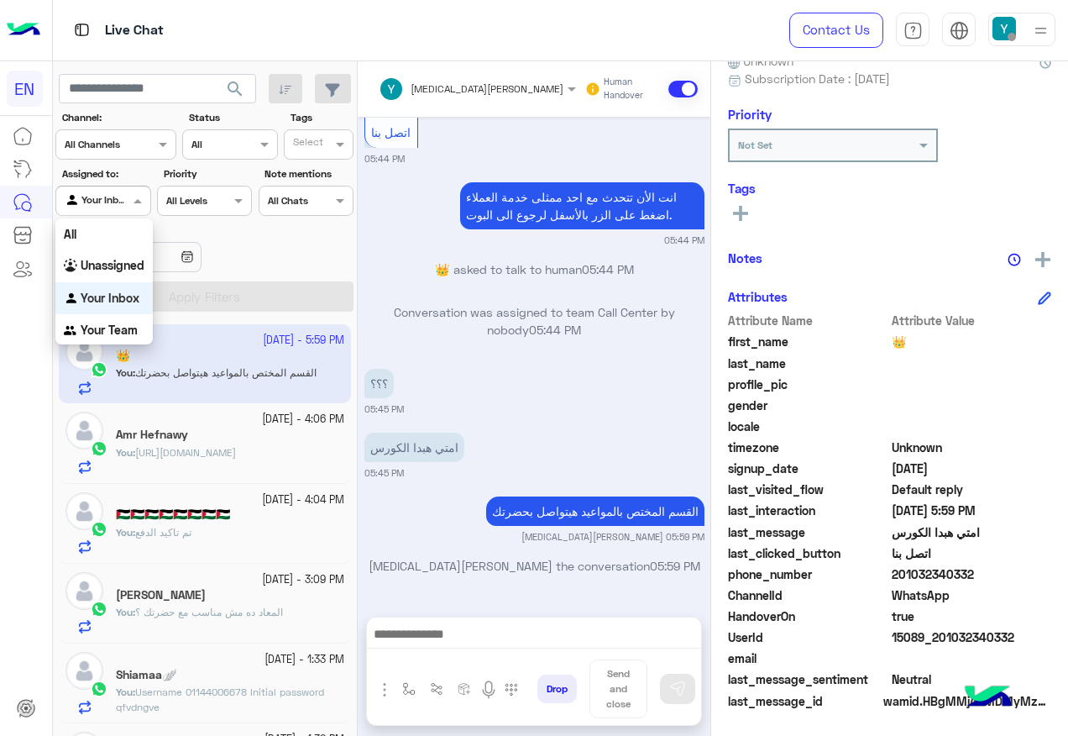
click at [111, 198] on div at bounding box center [102, 199] width 93 height 16
click at [106, 272] on b "Unassigned" at bounding box center [113, 265] width 64 height 14
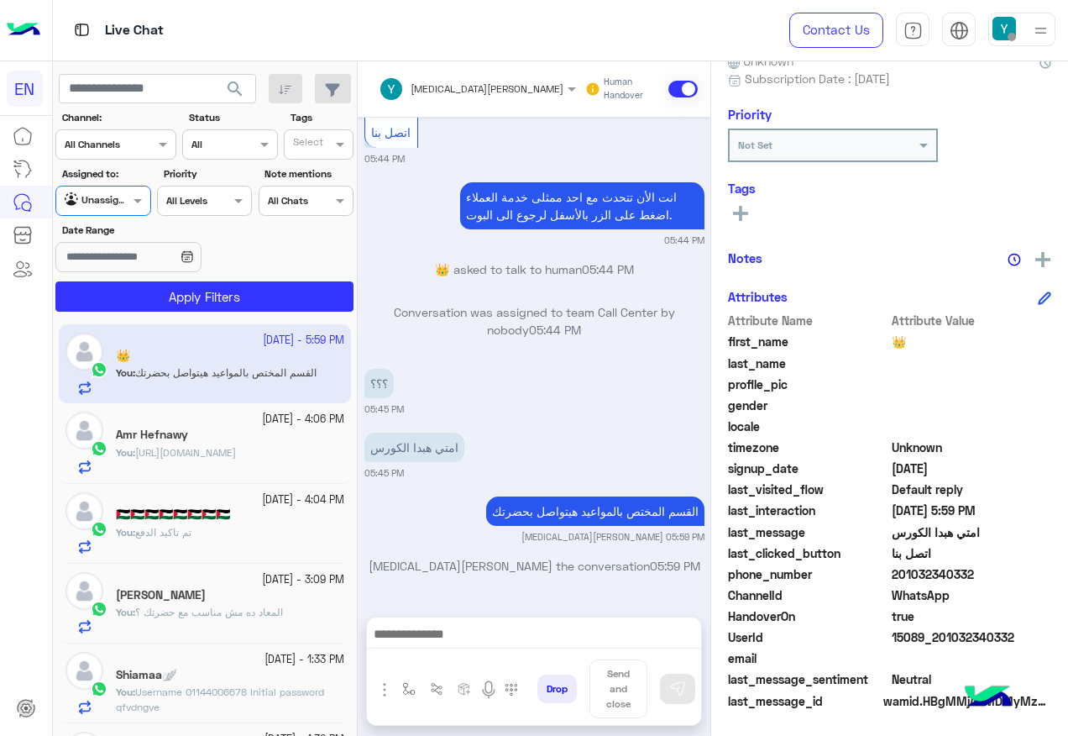
click at [106, 273] on app-date-range-input at bounding box center [153, 259] width 197 height 34
click at [114, 277] on section "Channel: Channel All Channels Status Channel All Tags Select Assigned to: Agent…" at bounding box center [206, 211] width 280 height 202
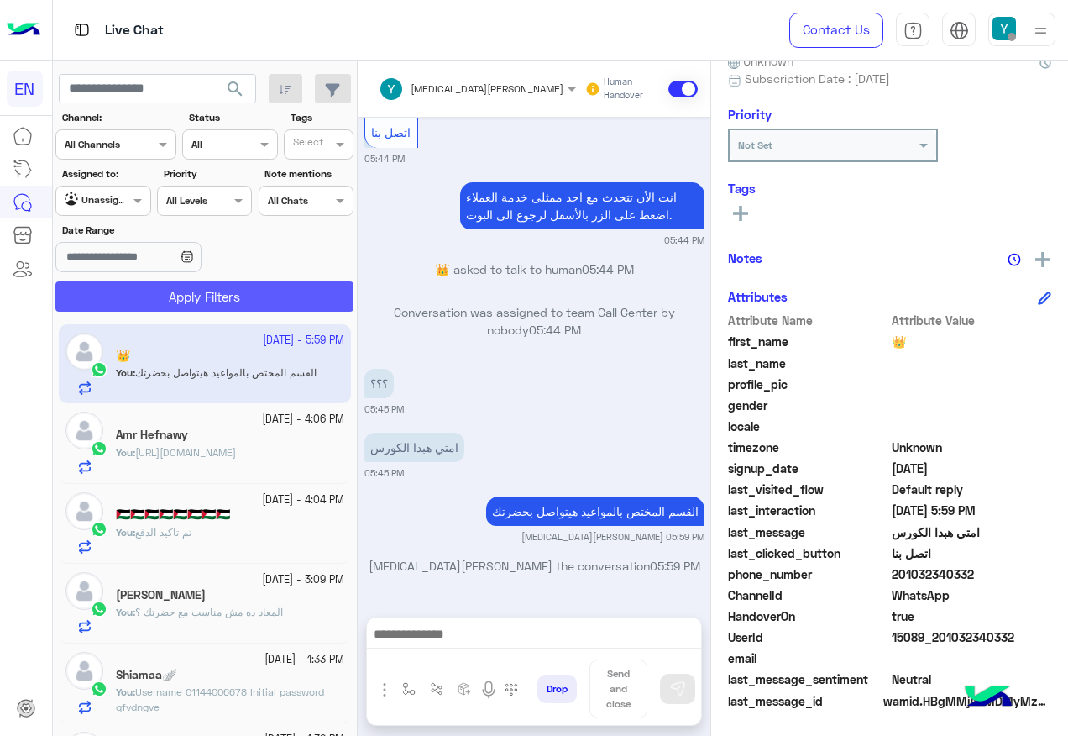
click at [118, 286] on button "Apply Filters" at bounding box center [204, 296] width 298 height 30
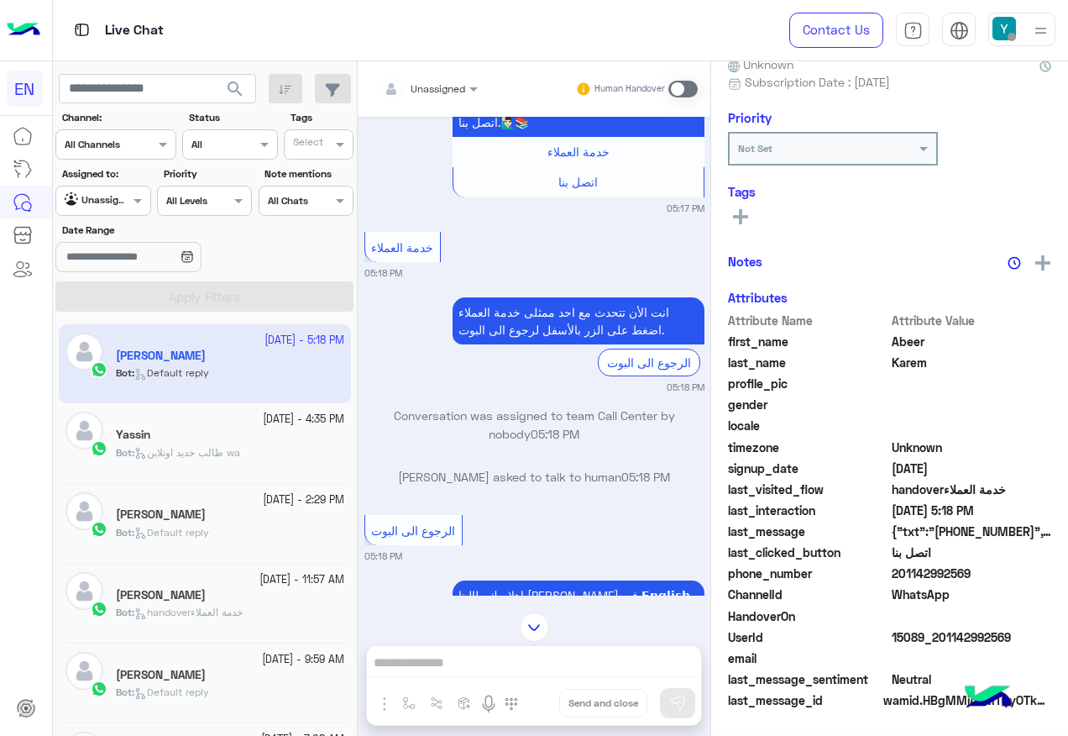
scroll to position [169, 0]
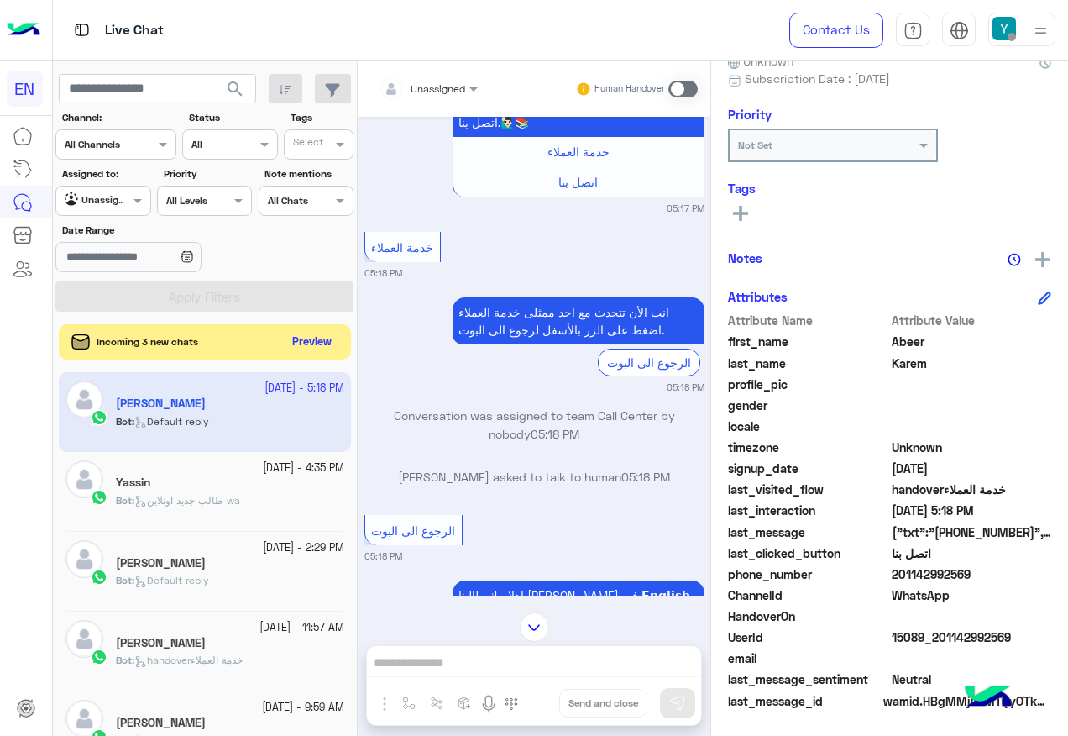
click at [302, 343] on button "Preview" at bounding box center [312, 342] width 52 height 23
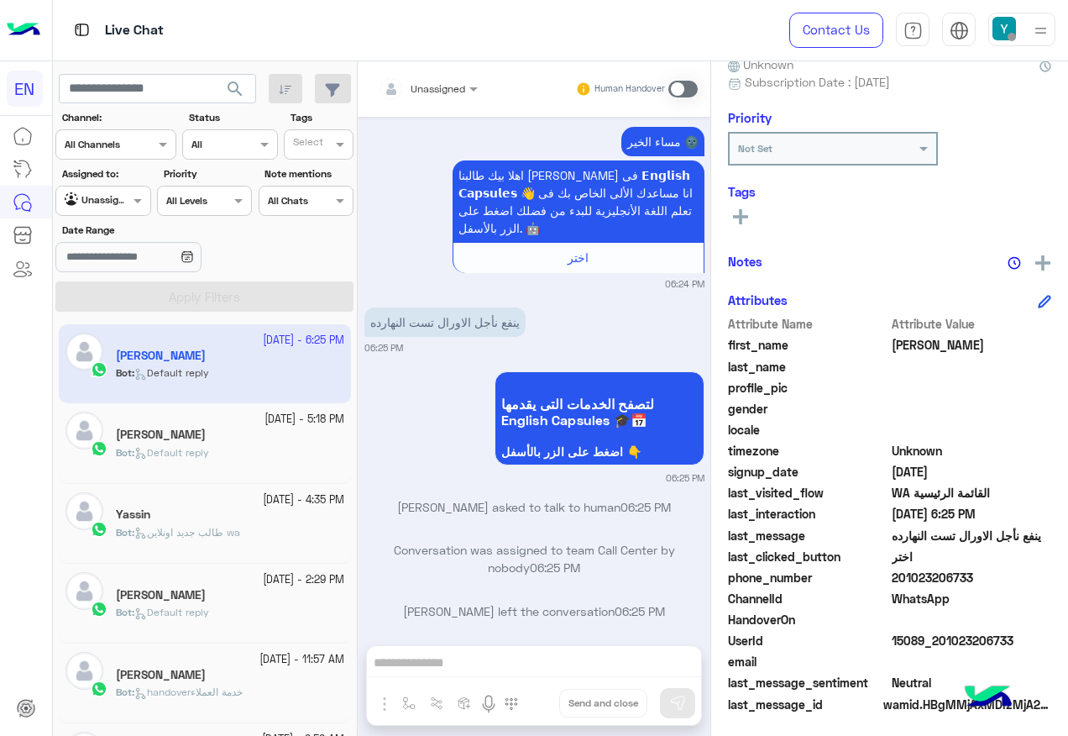
scroll to position [169, 0]
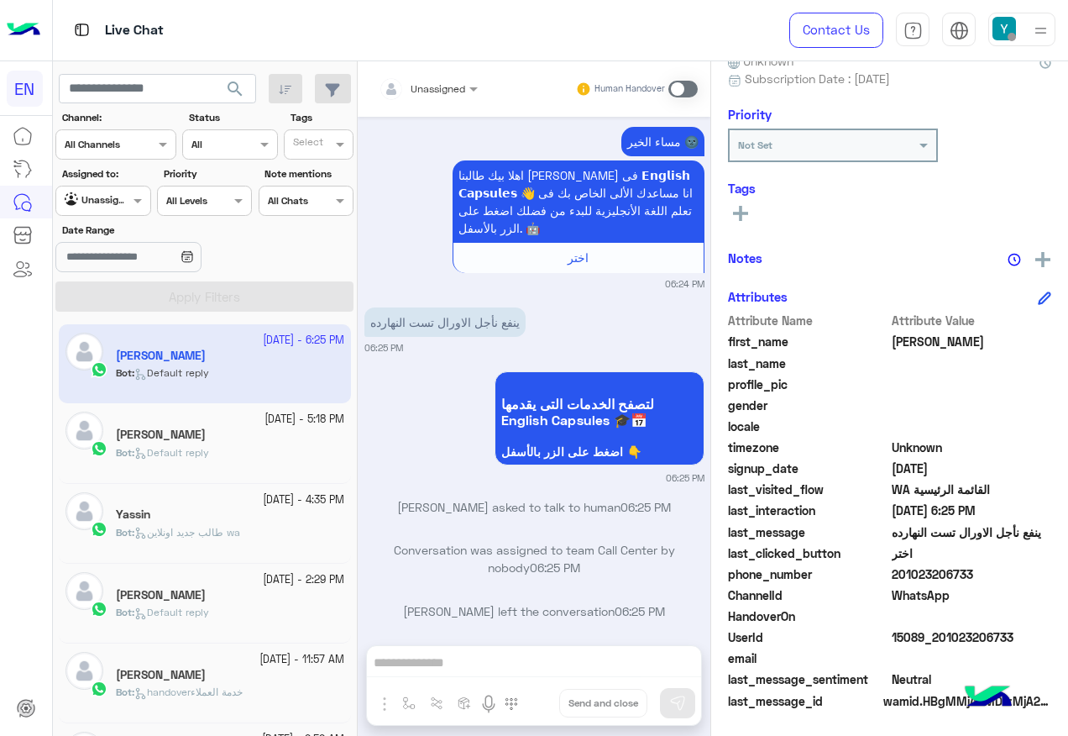
click at [81, 207] on img at bounding box center [73, 200] width 17 height 17
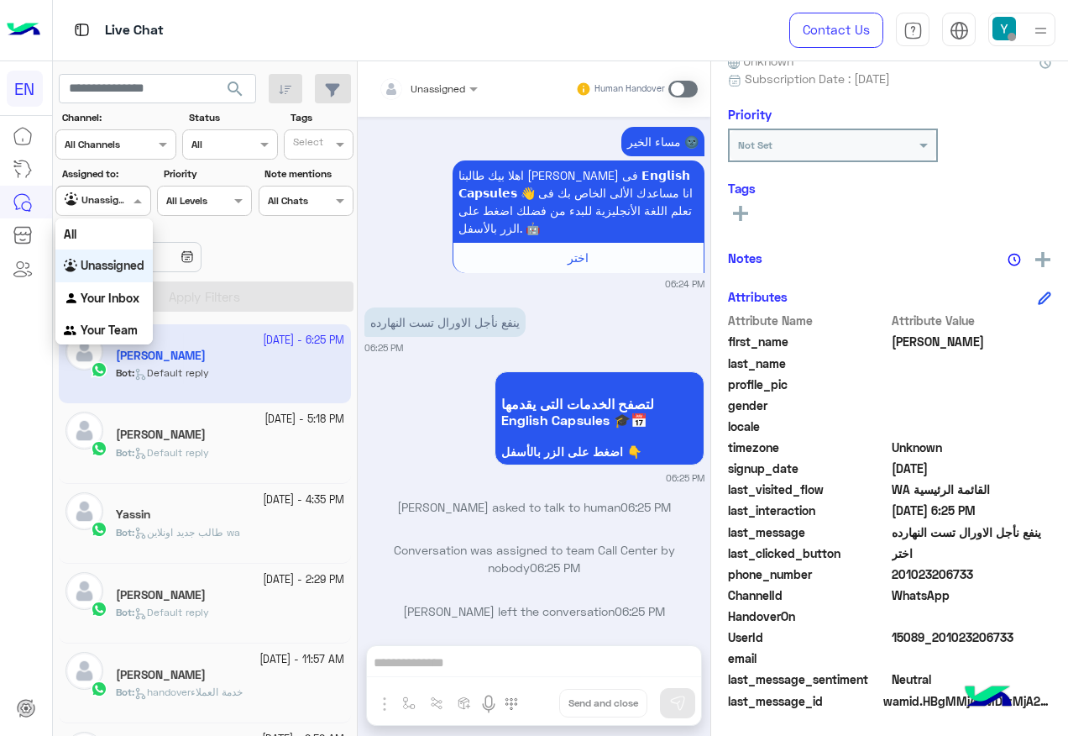
click at [123, 268] on b "Unassigned" at bounding box center [113, 265] width 64 height 14
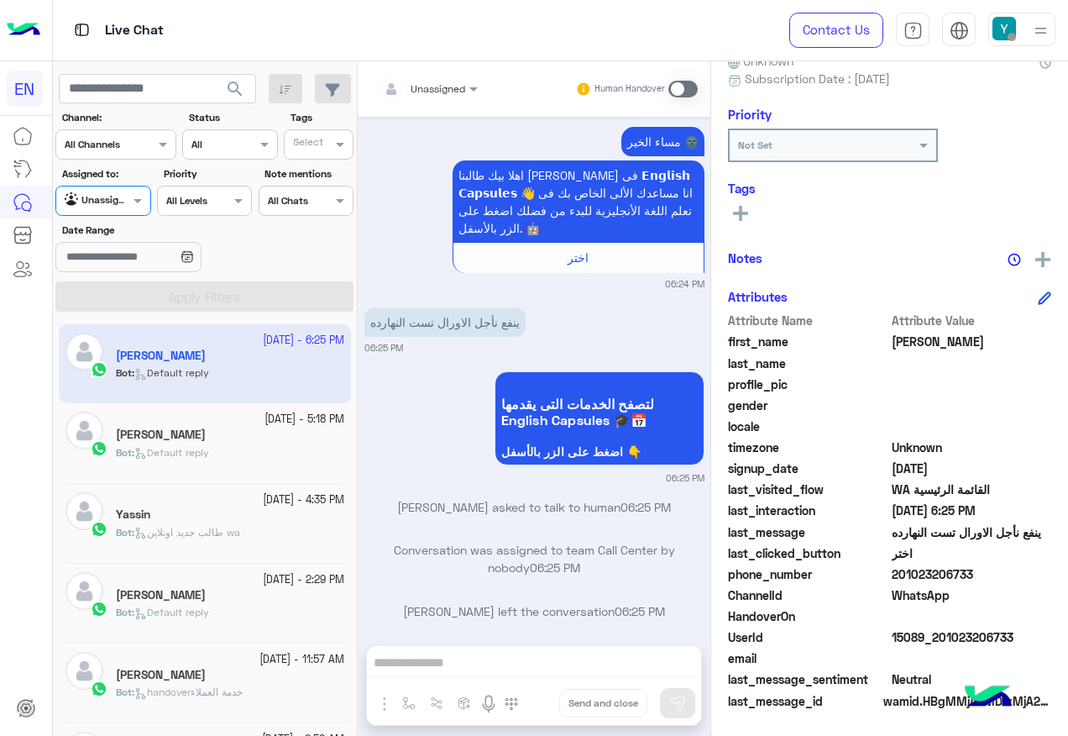
click at [115, 204] on div at bounding box center [102, 199] width 93 height 16
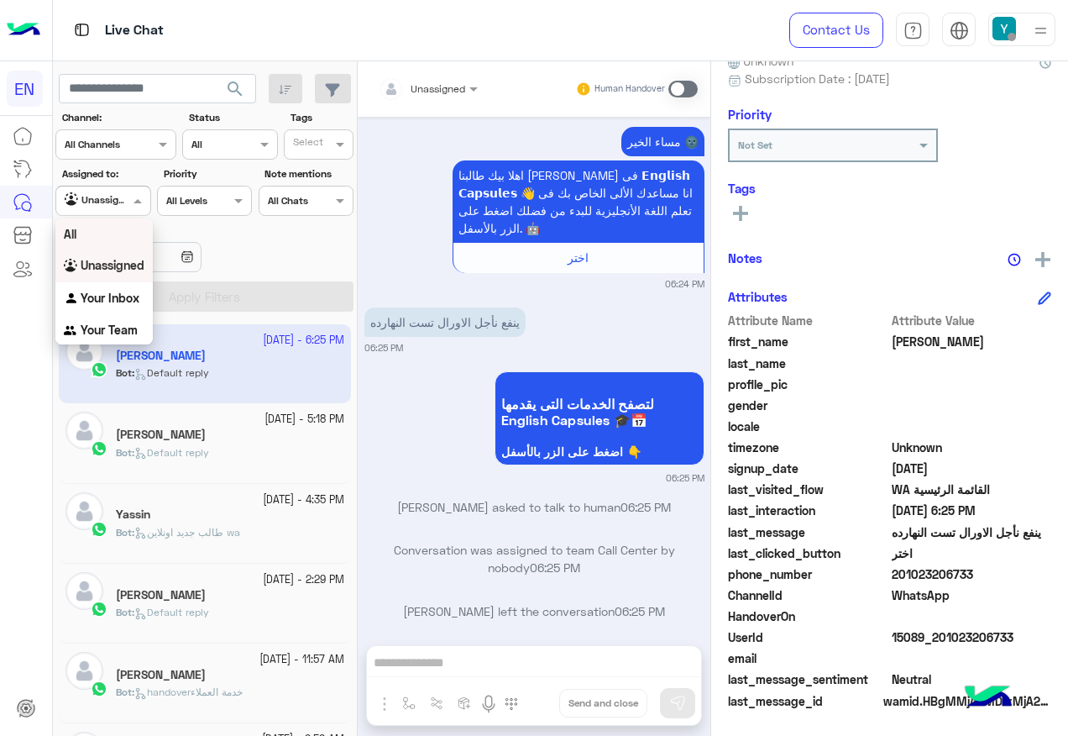
click at [109, 223] on div "All" at bounding box center [103, 233] width 97 height 31
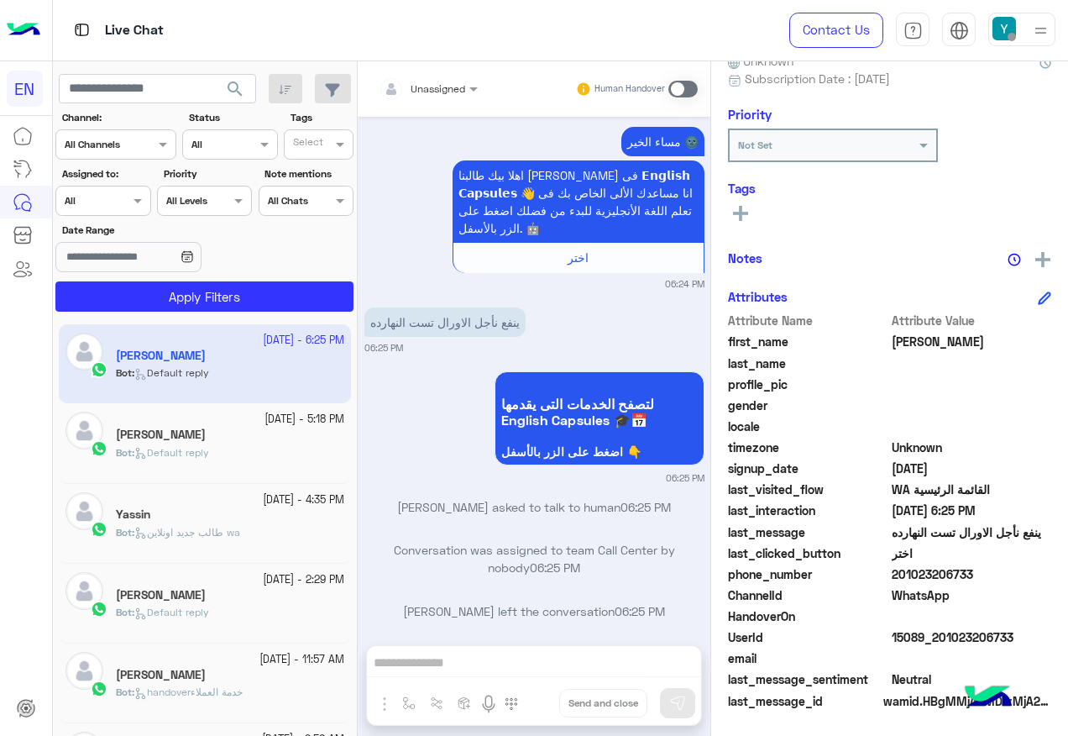
drag, startPoint x: 112, startPoint y: 277, endPoint x: 113, endPoint y: 286, distance: 8.6
click at [113, 279] on section "Channel: Channel All Channels Status Channel All Tags Select Assigned to: Agent…" at bounding box center [206, 211] width 280 height 202
click at [114, 288] on button "Apply Filters" at bounding box center [204, 296] width 298 height 30
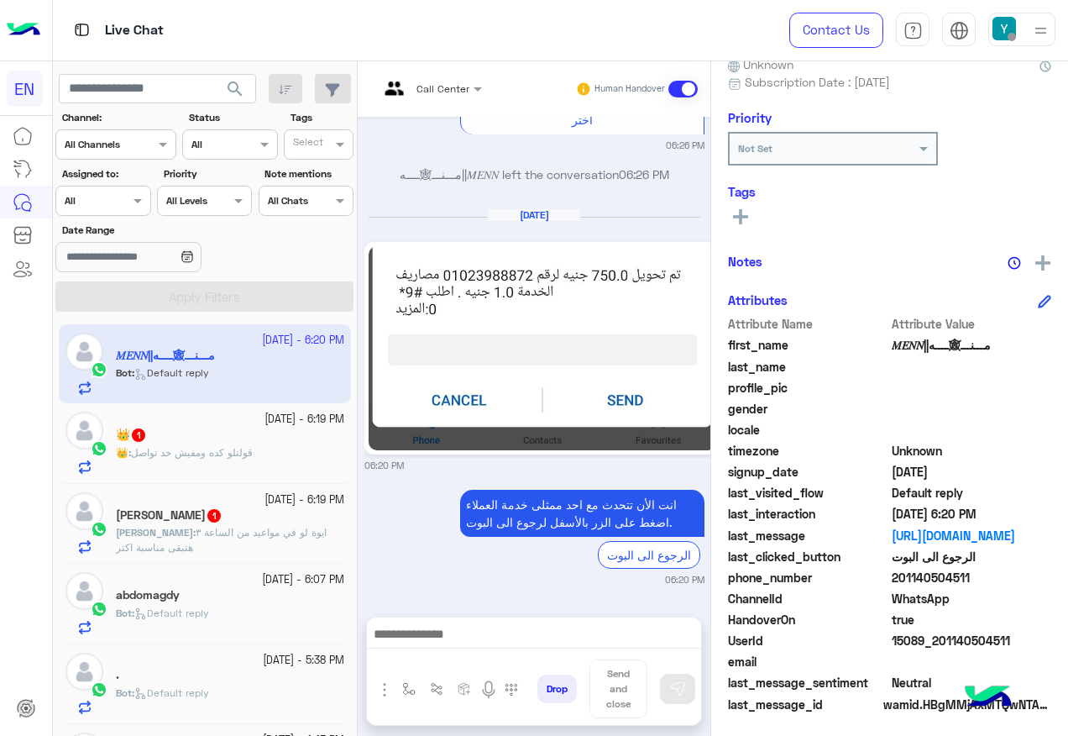
scroll to position [169, 0]
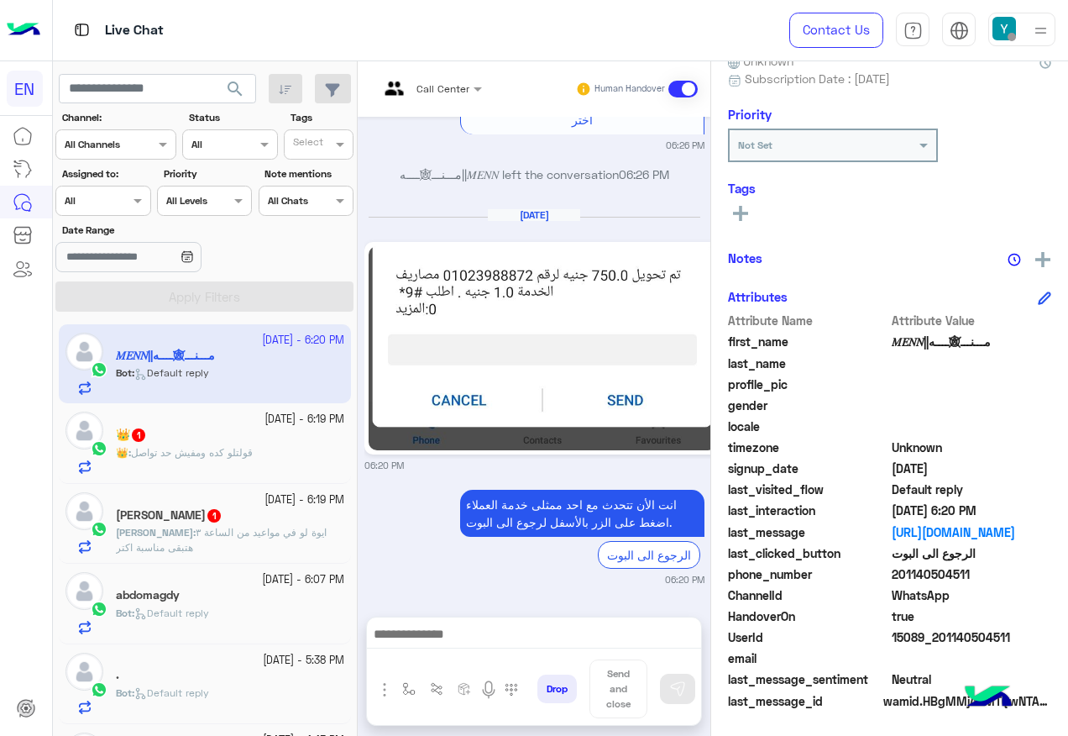
drag, startPoint x: 894, startPoint y: 576, endPoint x: 1016, endPoint y: 569, distance: 122.0
click at [1016, 569] on span "201140504511" at bounding box center [972, 574] width 160 height 18
copy span "01140504511"
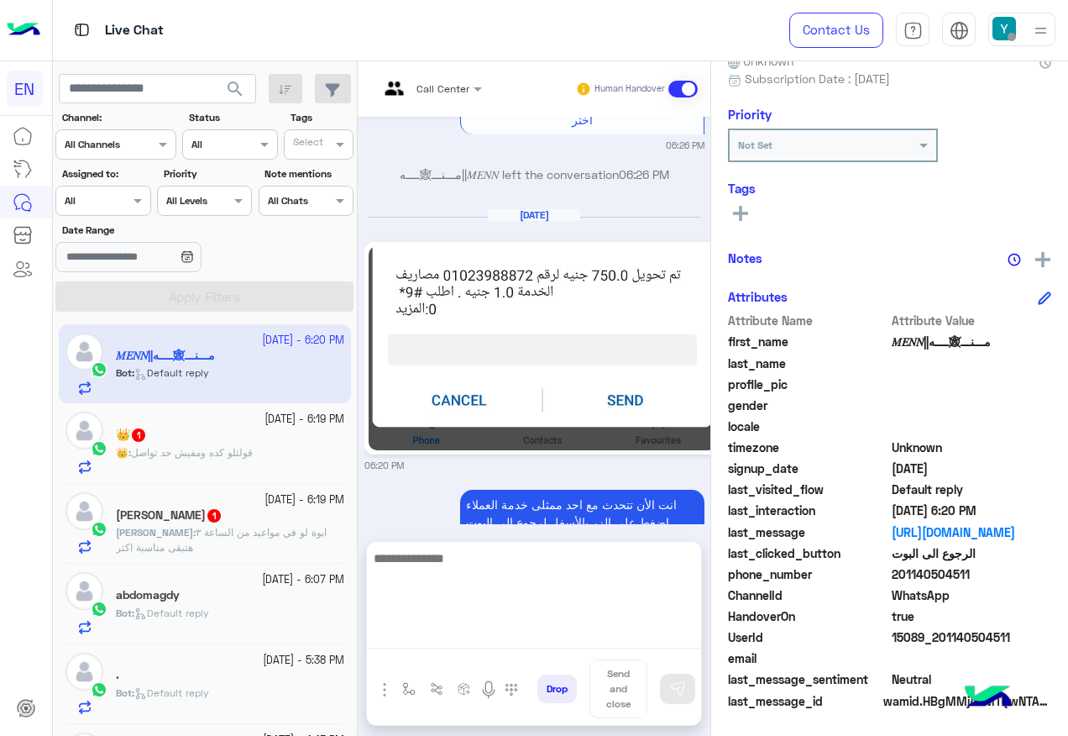
drag, startPoint x: 539, startPoint y: 637, endPoint x: 533, endPoint y: 606, distance: 31.6
click at [539, 637] on textarea at bounding box center [534, 598] width 334 height 101
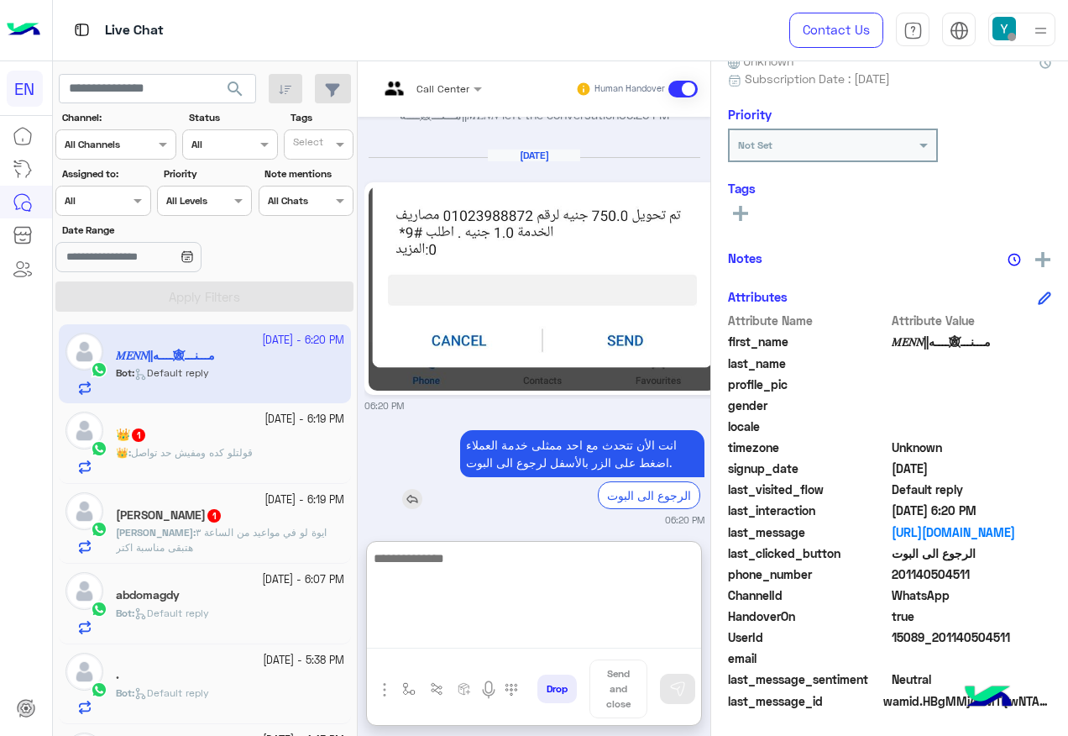
scroll to position [828, 0]
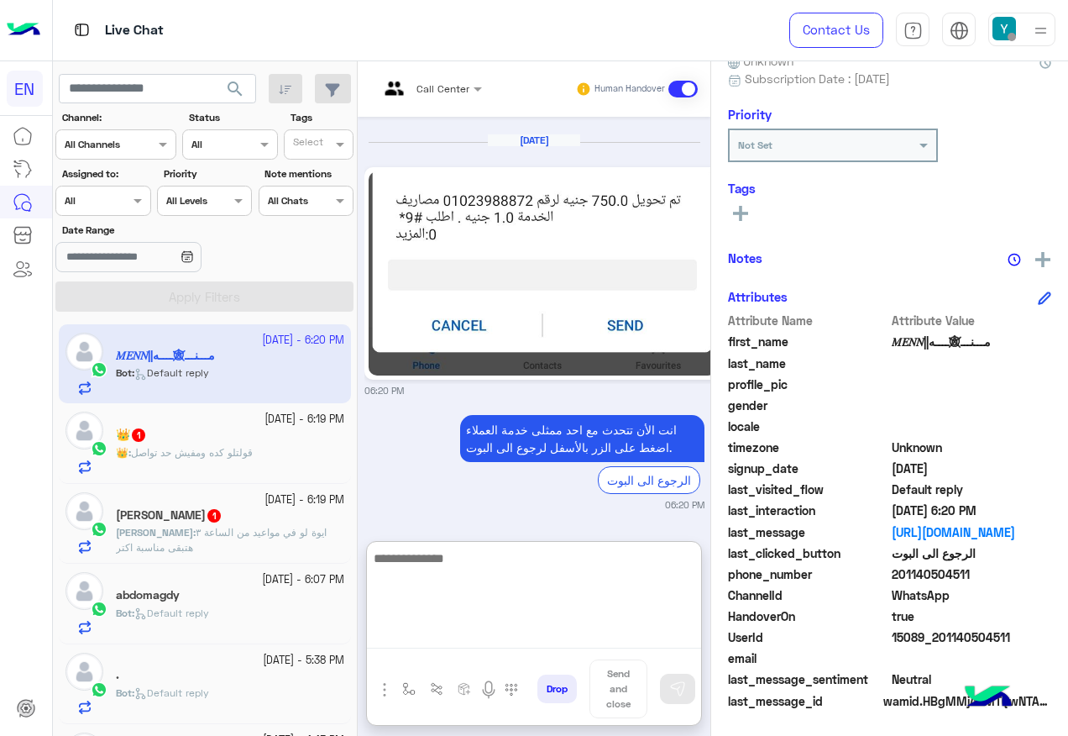
click at [555, 559] on textarea at bounding box center [534, 598] width 334 height 101
type textarea "**********"
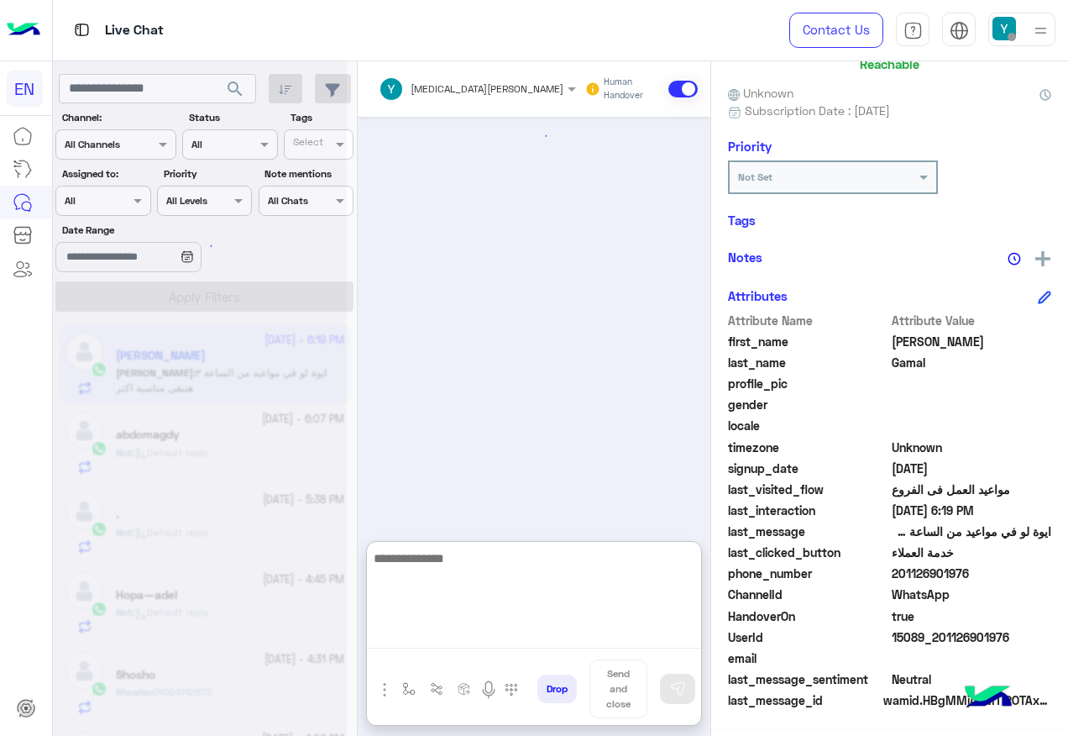
scroll to position [2921, 0]
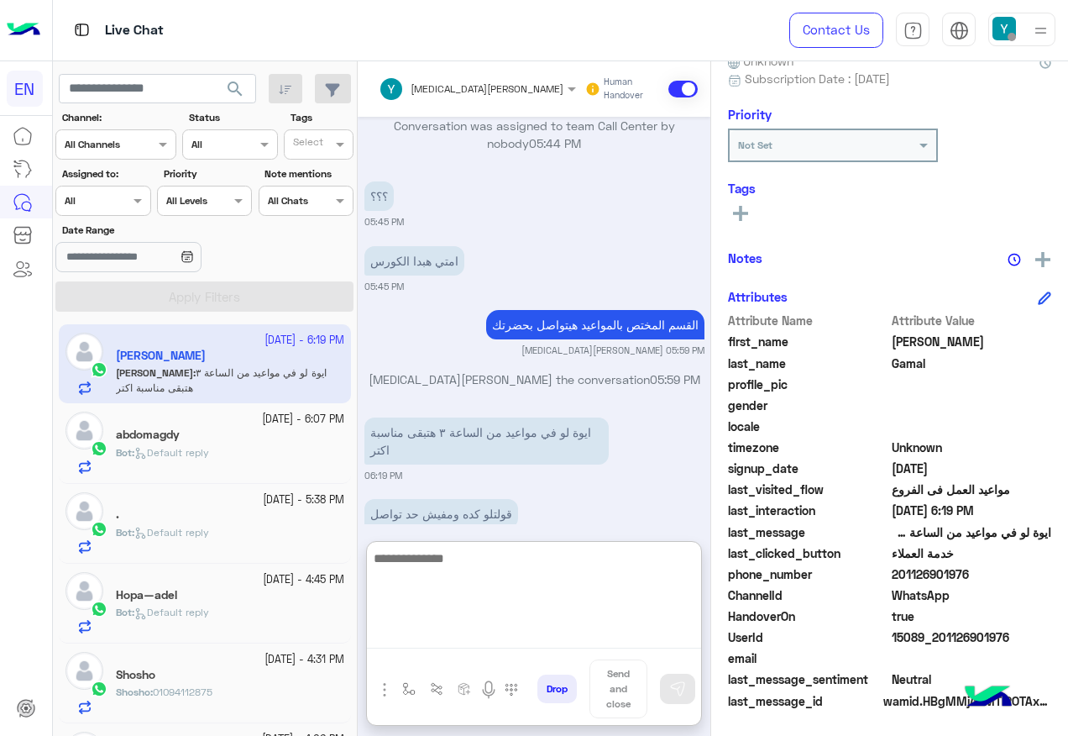
click at [514, 575] on textarea at bounding box center [534, 598] width 334 height 101
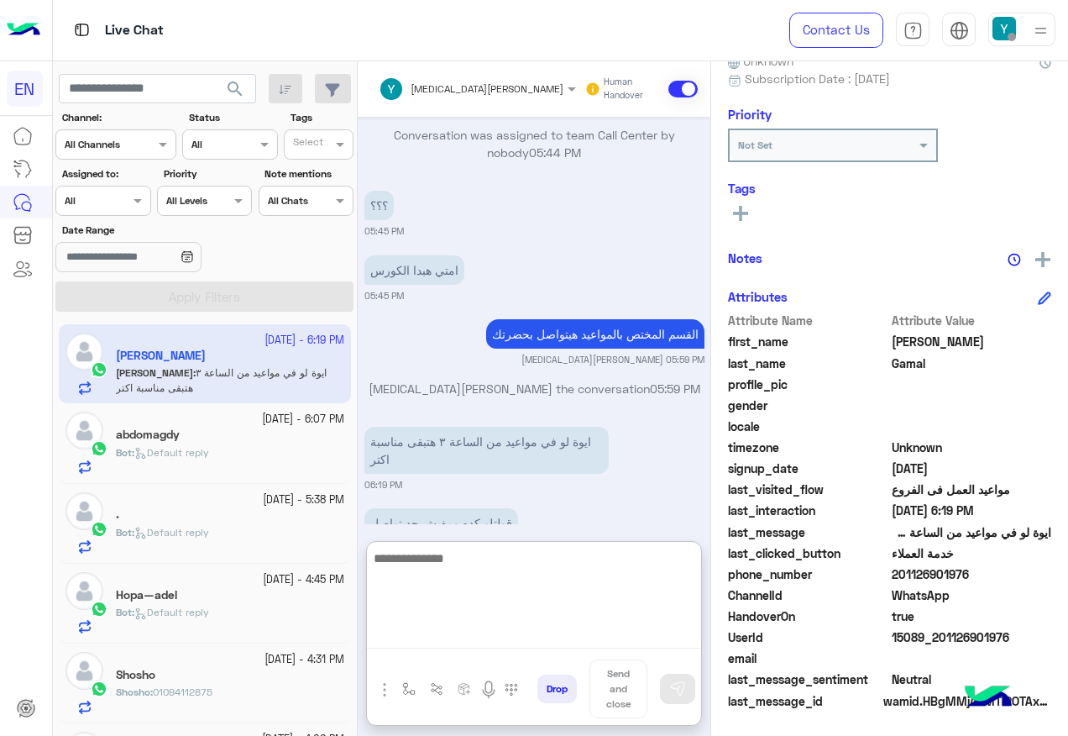
scroll to position [2921, 0]
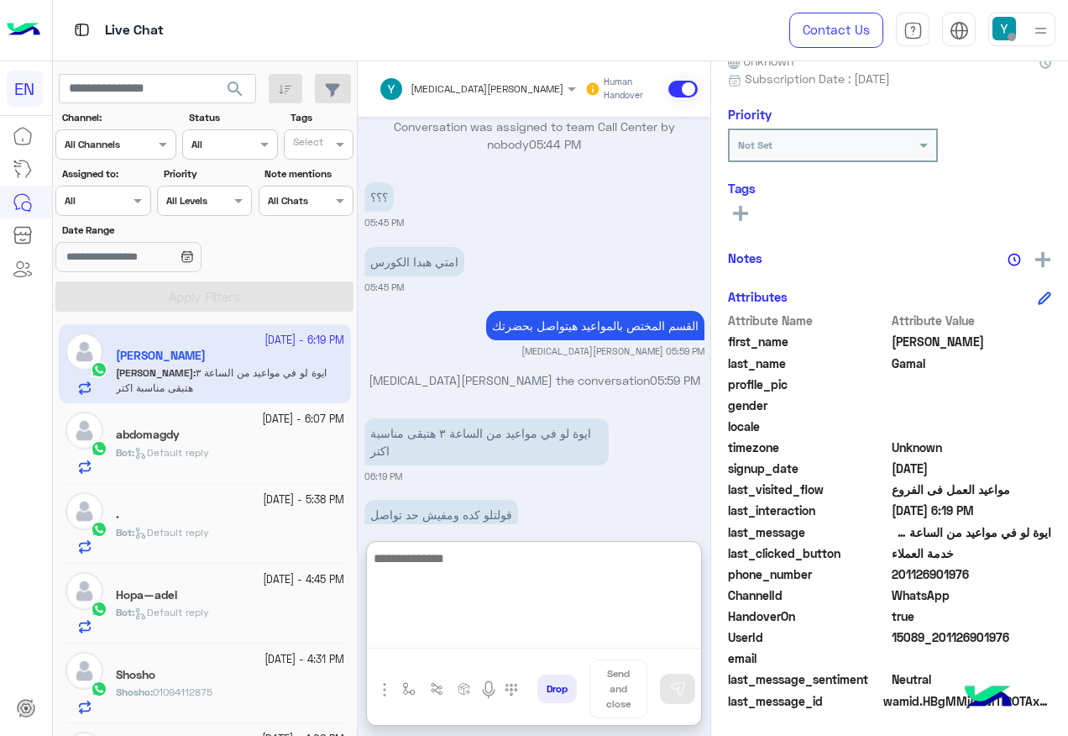
click at [503, 564] on textarea at bounding box center [534, 598] width 334 height 101
type textarea "**********"
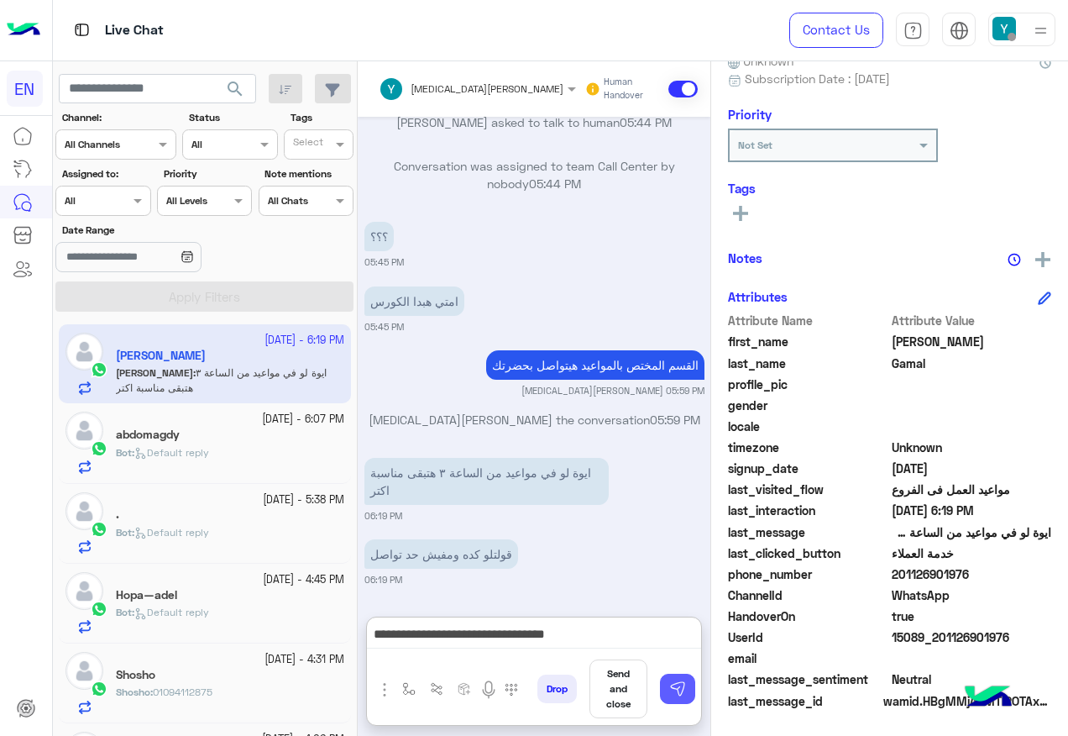
click at [687, 683] on button at bounding box center [677, 689] width 35 height 30
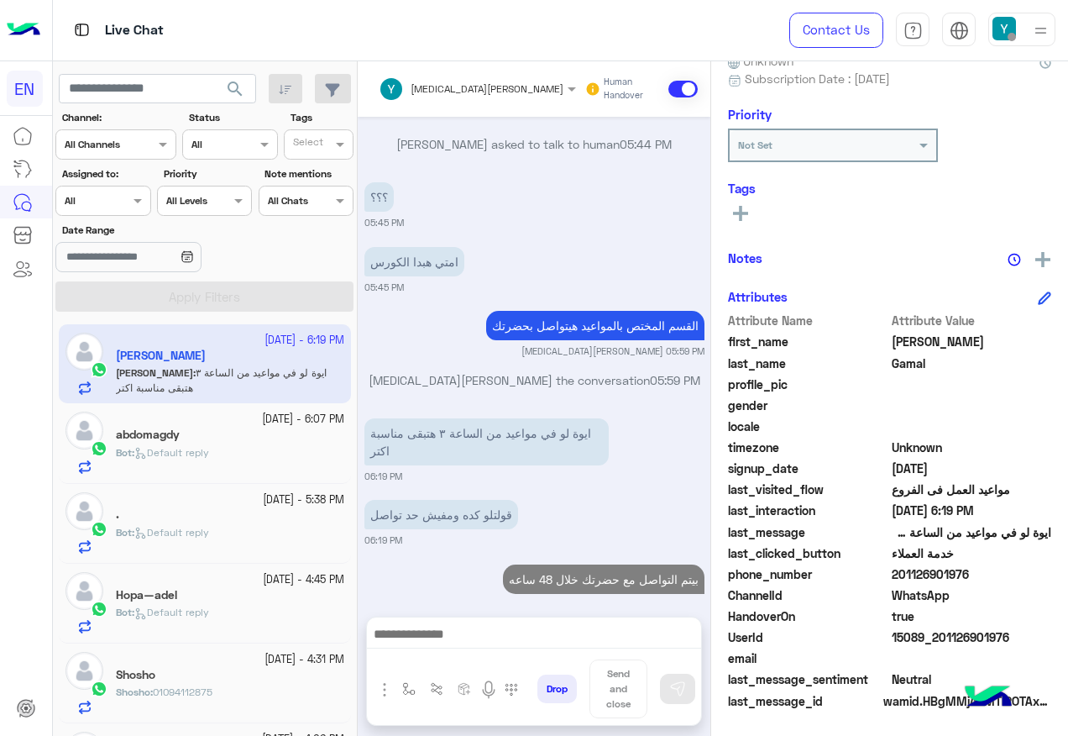
scroll to position [2910, 0]
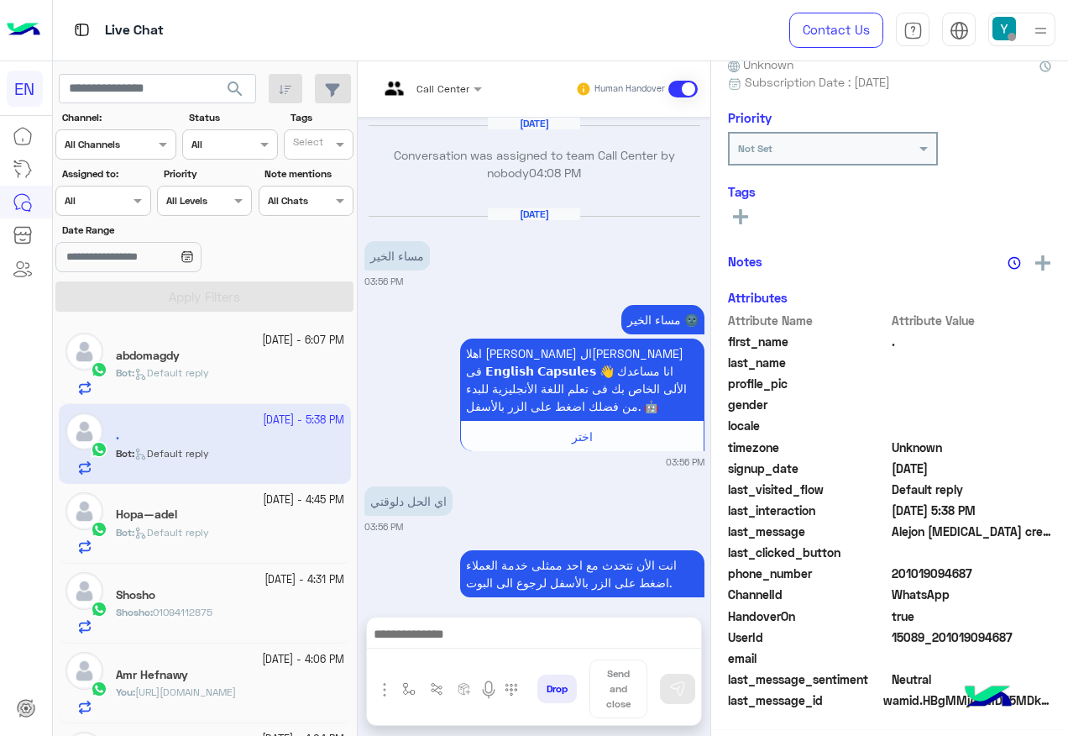
scroll to position [1454, 0]
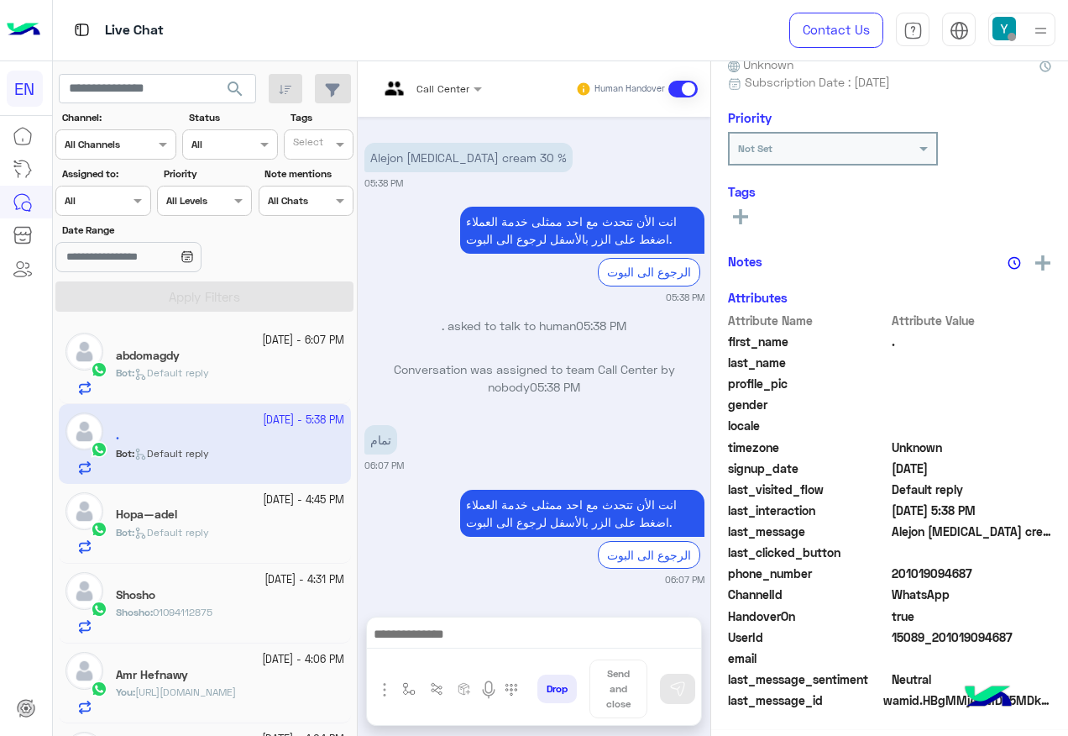
click at [244, 381] on div "Bot : Default reply" at bounding box center [230, 379] width 228 height 29
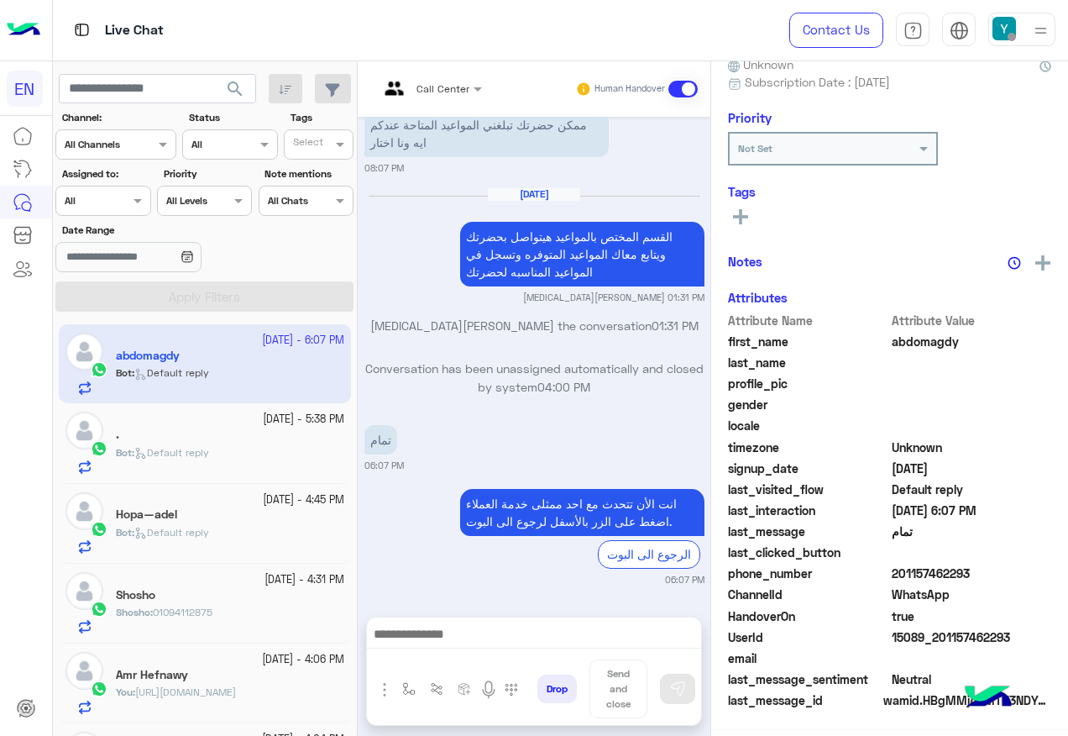
scroll to position [169, 0]
click at [291, 434] on div "." at bounding box center [230, 437] width 228 height 18
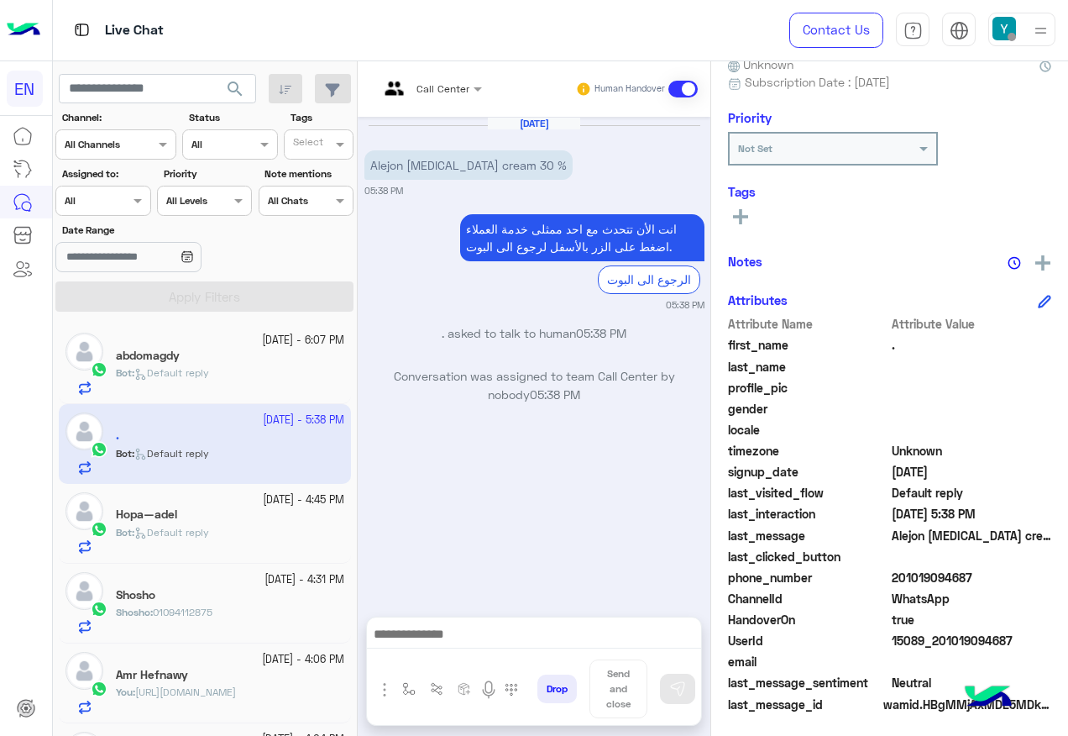
scroll to position [169, 0]
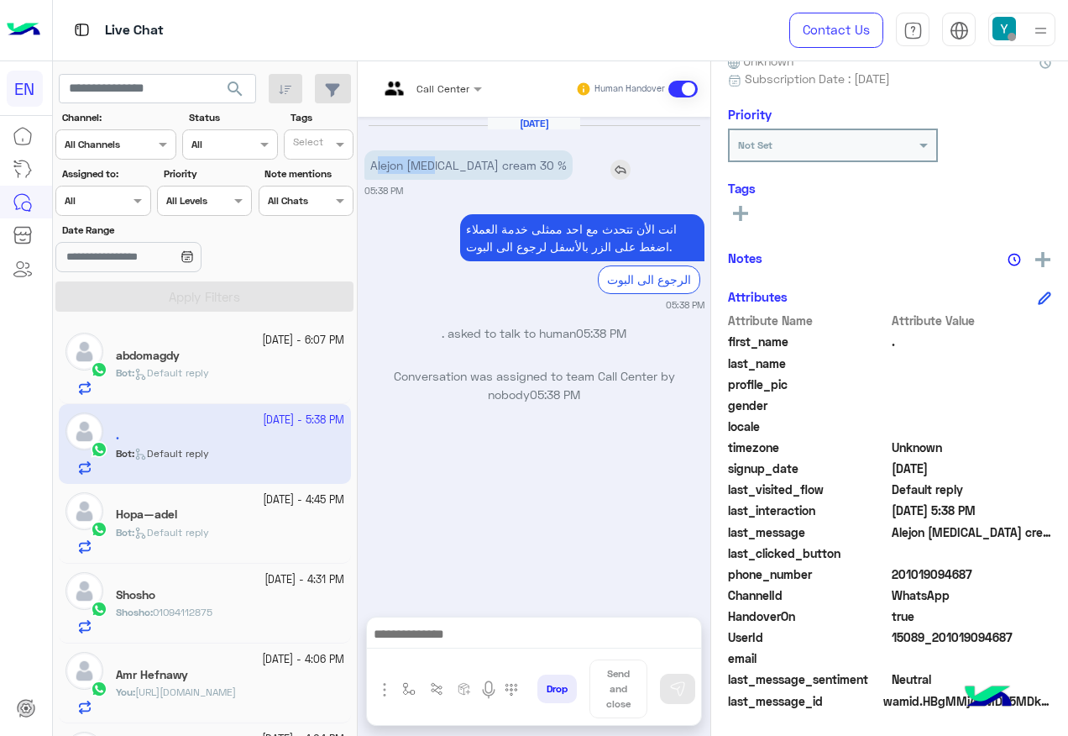
drag, startPoint x: 375, startPoint y: 164, endPoint x: 428, endPoint y: 166, distance: 53.0
click at [428, 166] on p "Alejon [MEDICAL_DATA] cream 30 %" at bounding box center [469, 164] width 208 height 29
drag, startPoint x: 428, startPoint y: 166, endPoint x: 377, endPoint y: 164, distance: 51.3
click at [378, 164] on p "Alejon [MEDICAL_DATA] cream 30 %" at bounding box center [469, 164] width 208 height 29
drag, startPoint x: 366, startPoint y: 162, endPoint x: 496, endPoint y: 168, distance: 130.3
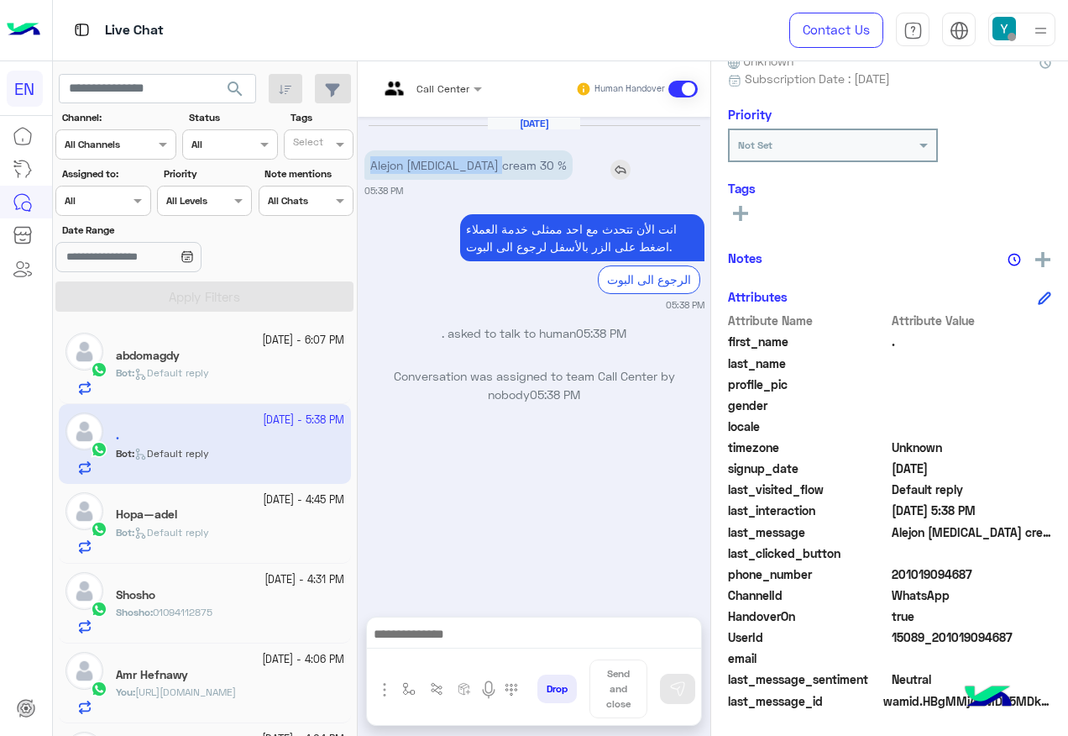
click at [496, 168] on p "Alejon [MEDICAL_DATA] cream 30 %" at bounding box center [469, 164] width 208 height 29
copy p "Alejon [MEDICAL_DATA] cream 30 %"
click at [433, 91] on input "text" at bounding box center [410, 86] width 62 height 15
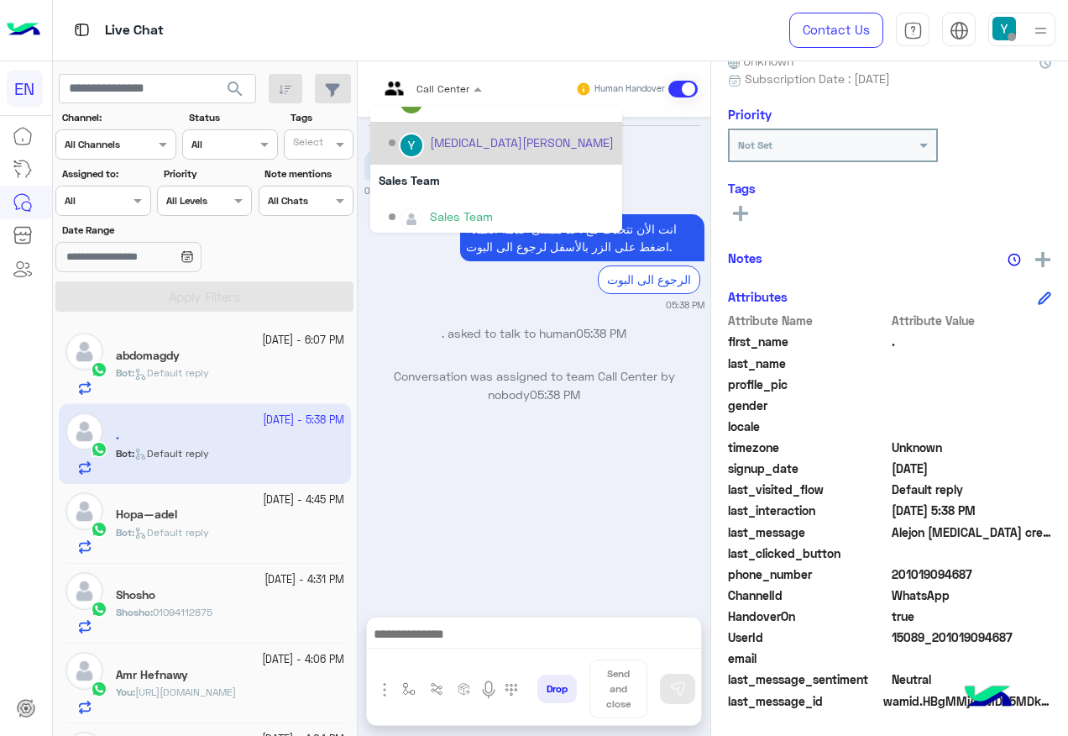
scroll to position [279, 0]
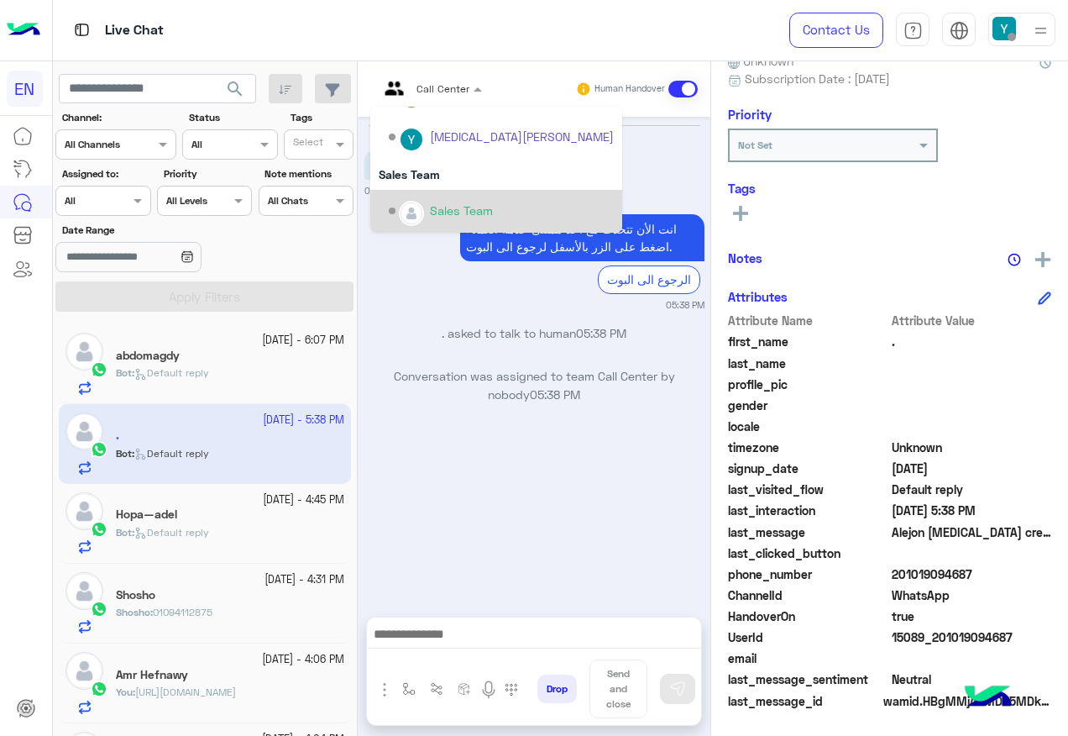
click at [498, 191] on div "Sales Team" at bounding box center [496, 211] width 252 height 43
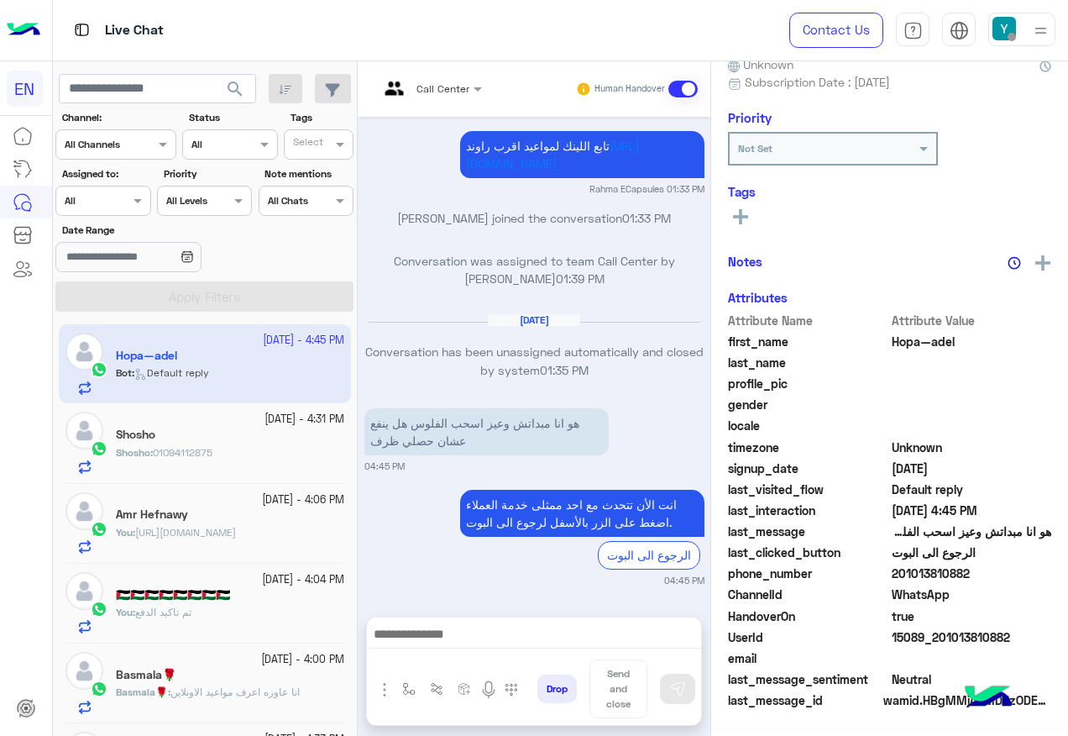
scroll to position [169, 0]
click at [207, 424] on div "[DATE] - 4:31 PM" at bounding box center [230, 420] width 228 height 16
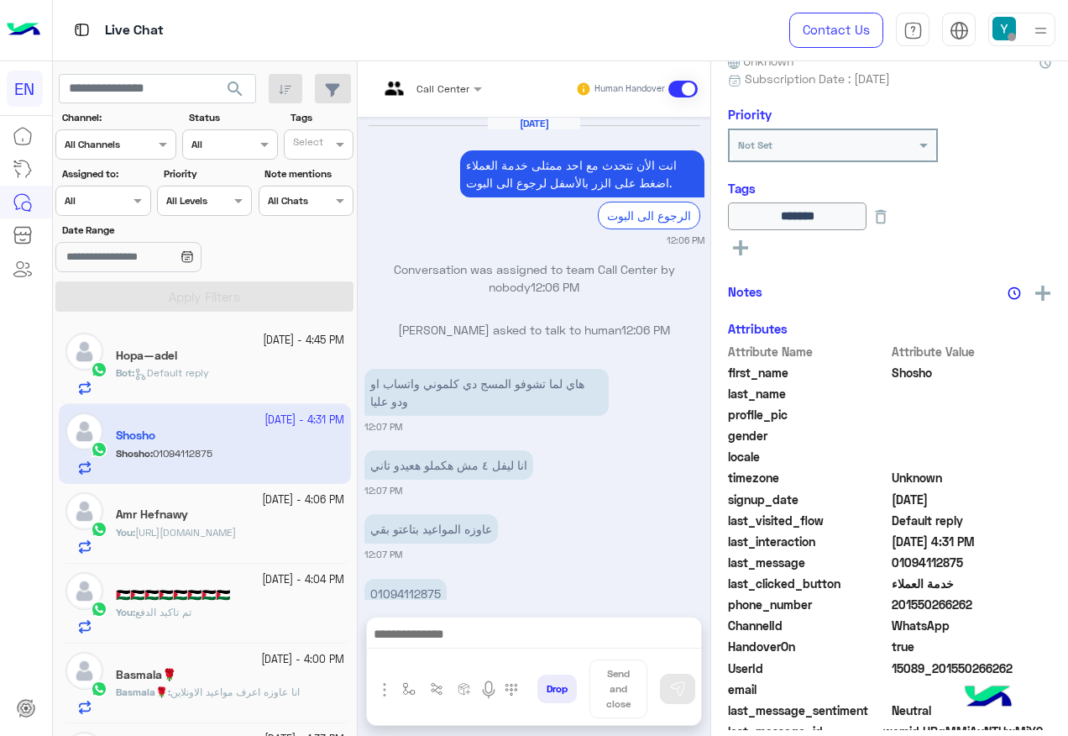
scroll to position [1094, 0]
